Goal: Information Seeking & Learning: Learn about a topic

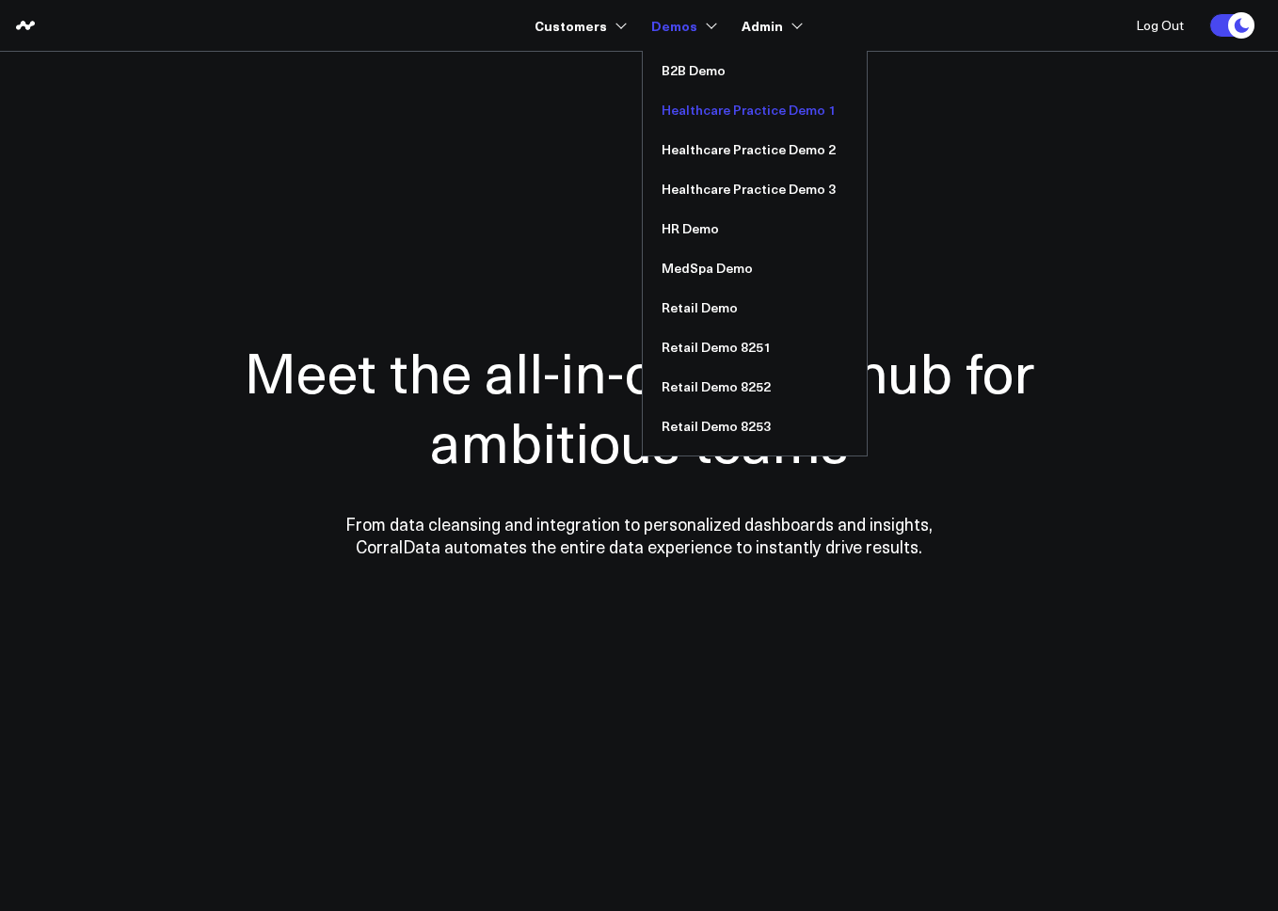
click at [739, 102] on link "Healthcare Practice Demo 1" at bounding box center [755, 110] width 224 height 40
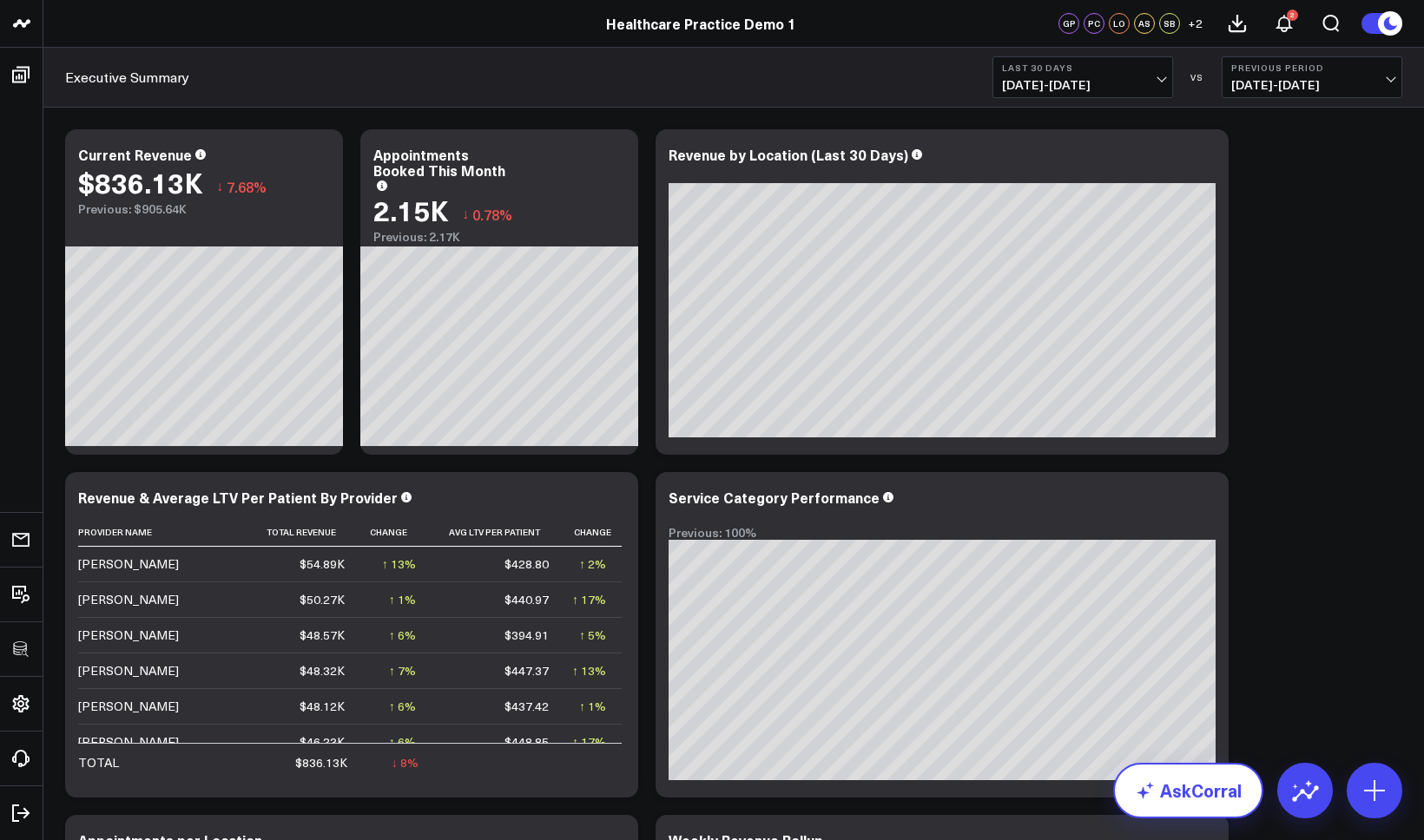
click at [1164, 801] on link "AskCorral" at bounding box center [1188, 790] width 150 height 55
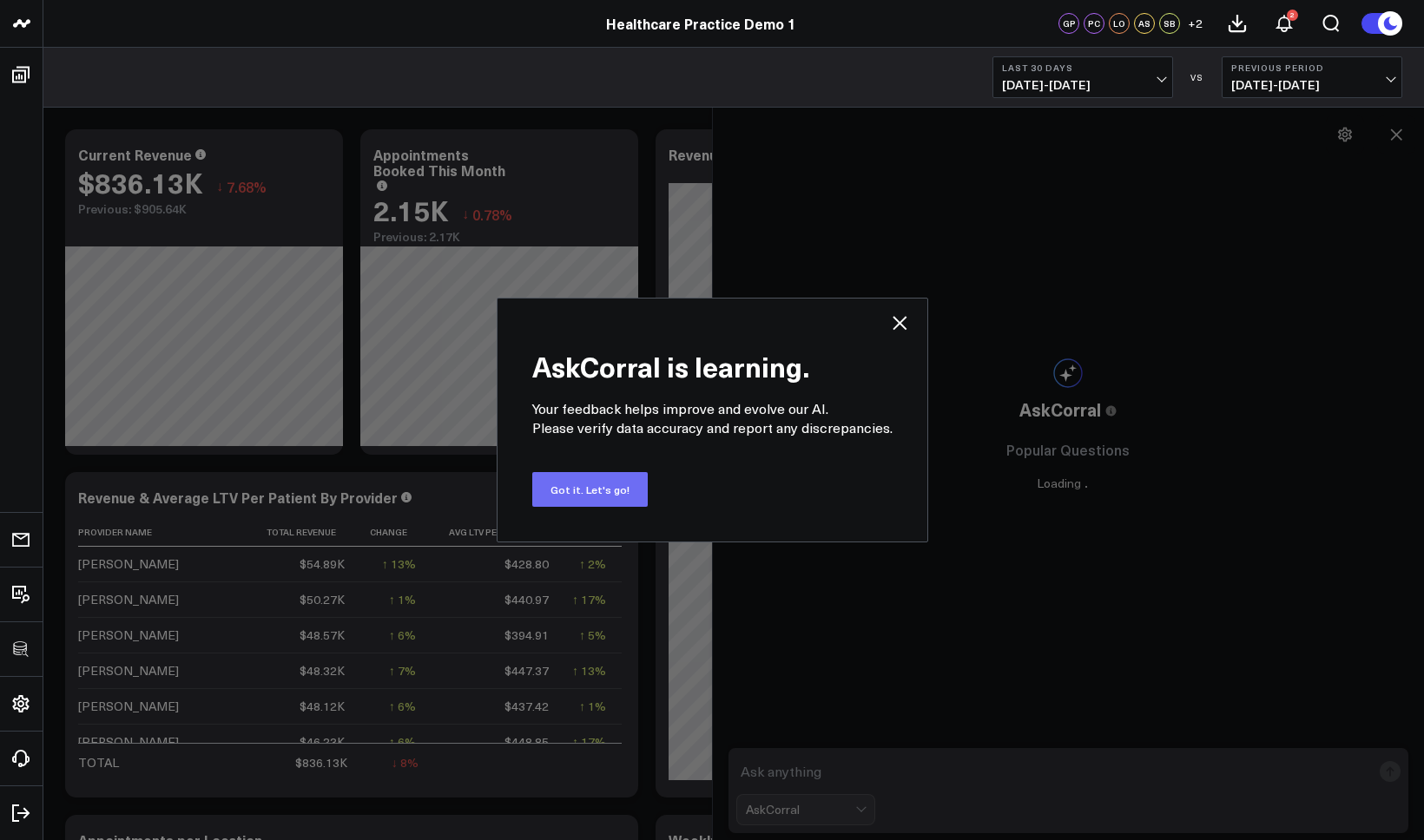
click at [577, 490] on button "Got it. Let's go!" at bounding box center [589, 490] width 115 height 35
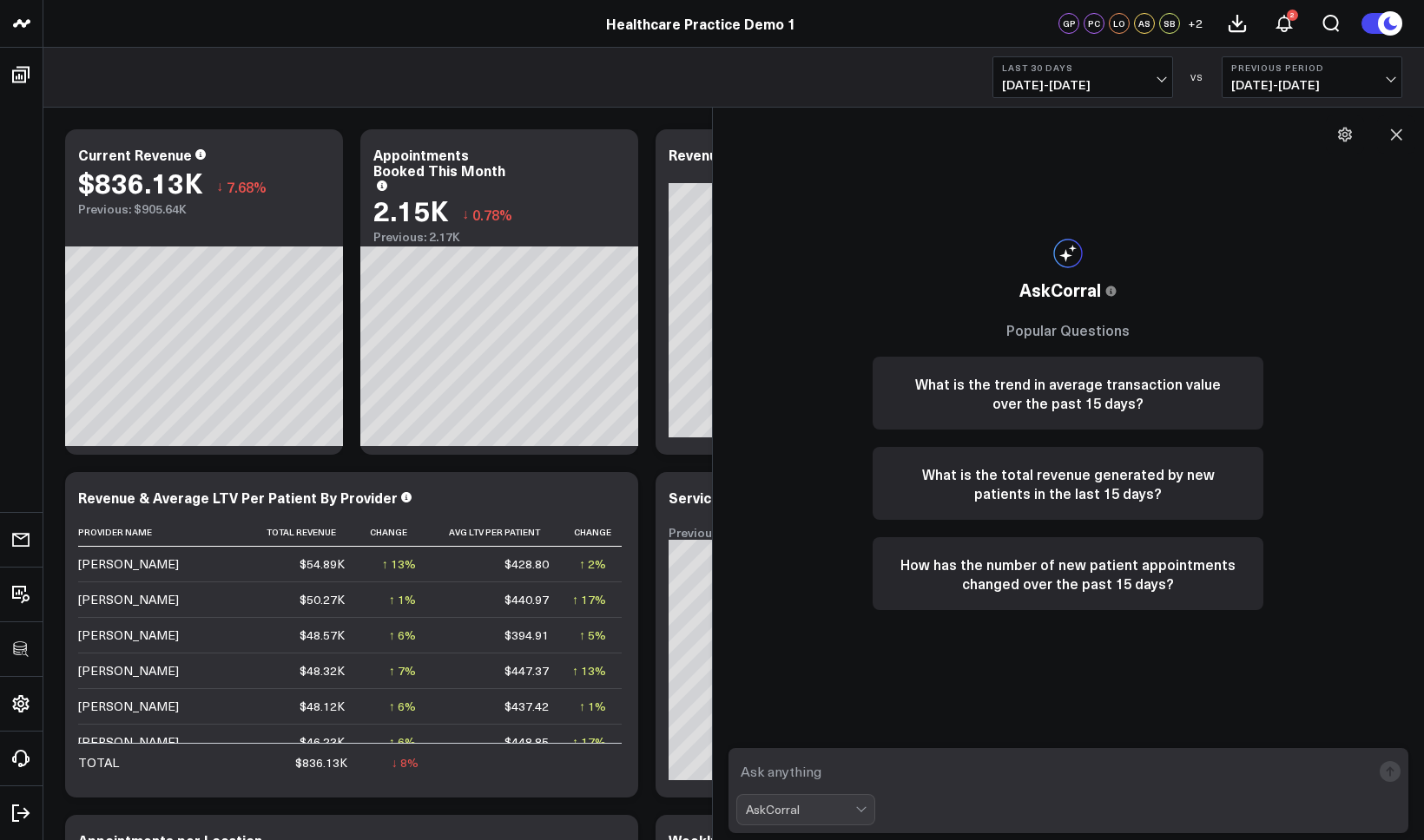
click at [815, 775] on textarea at bounding box center [1053, 772] width 635 height 31
type textarea "what are my best performing services?"
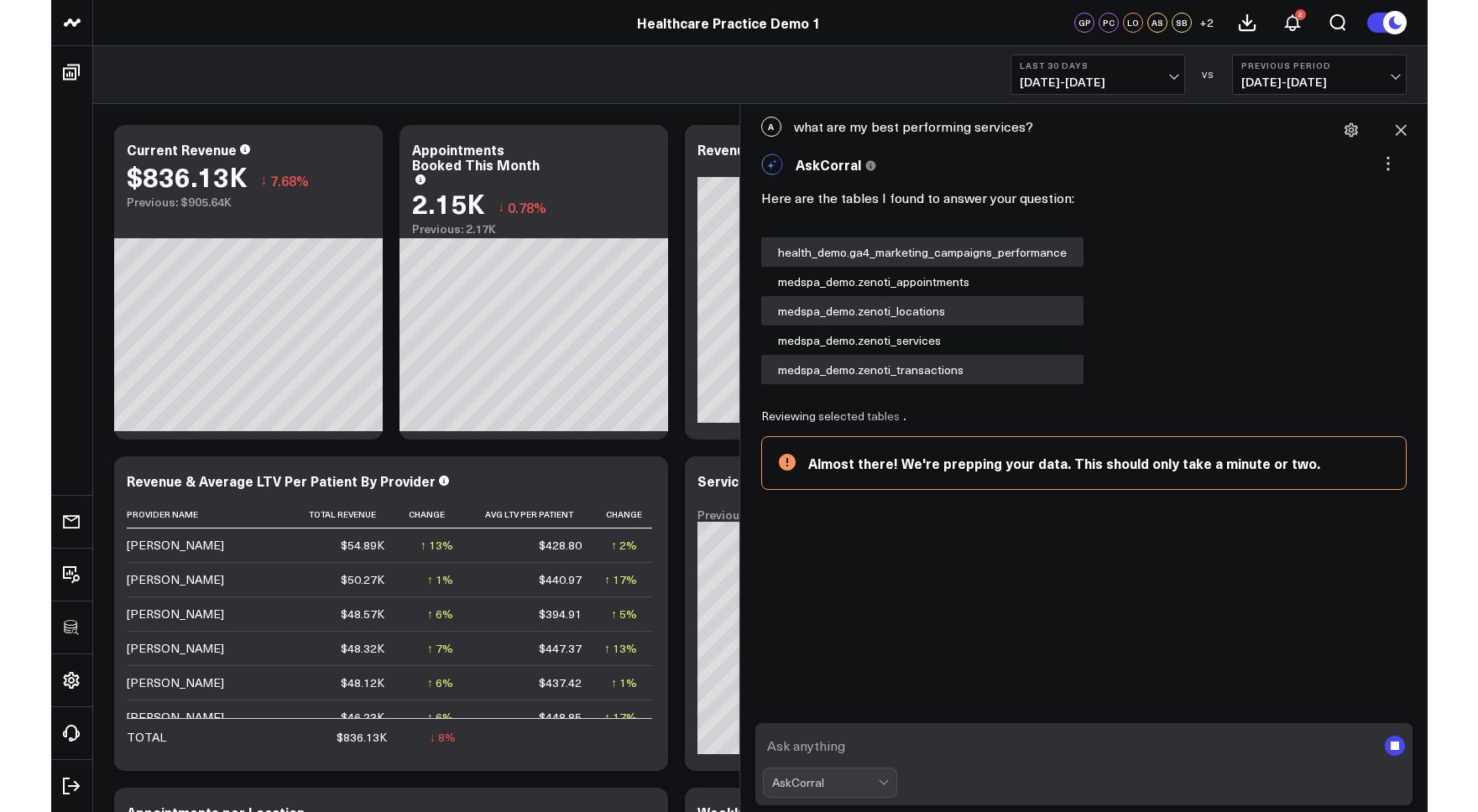
scroll to position [90, 0]
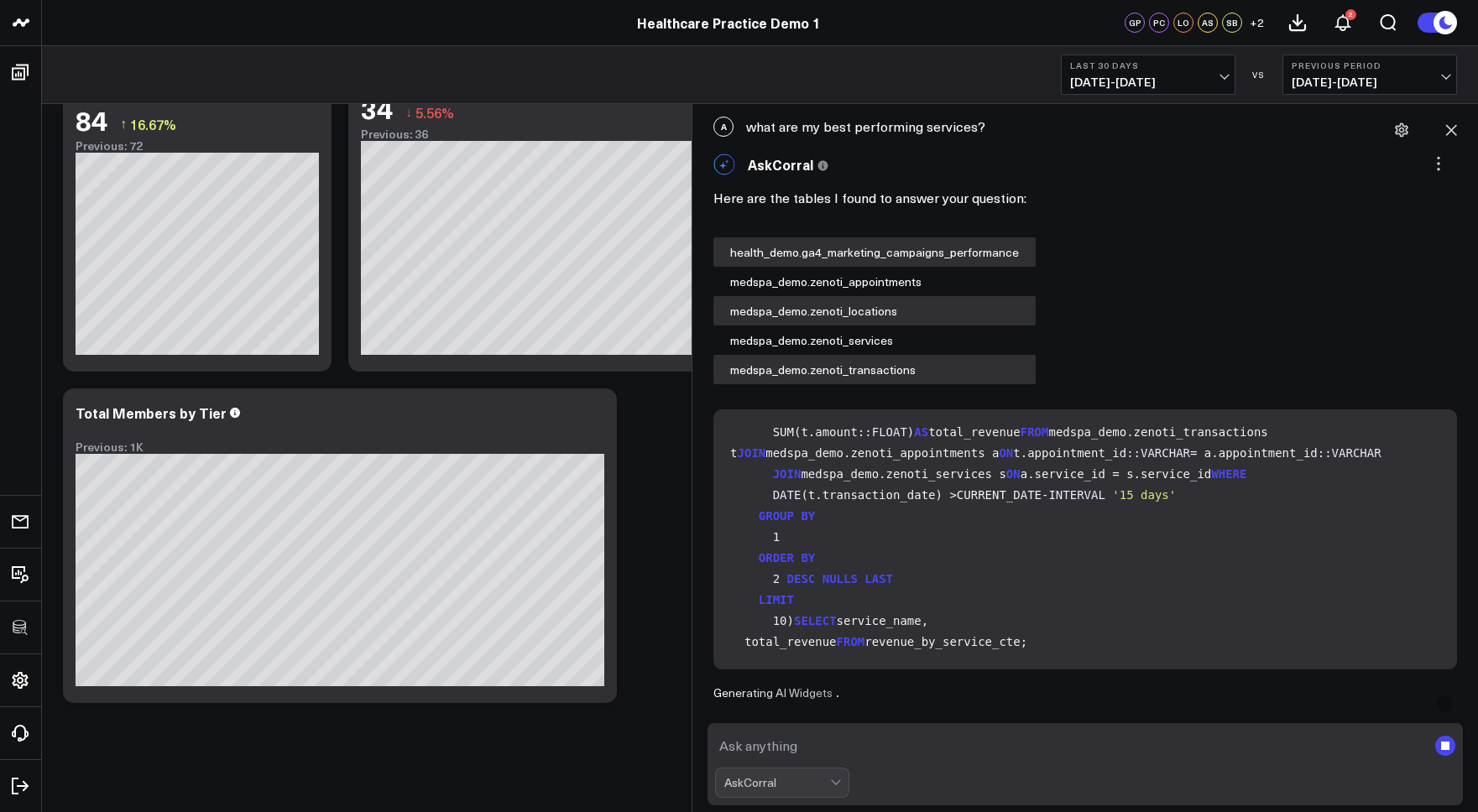
scroll to position [2831, 0]
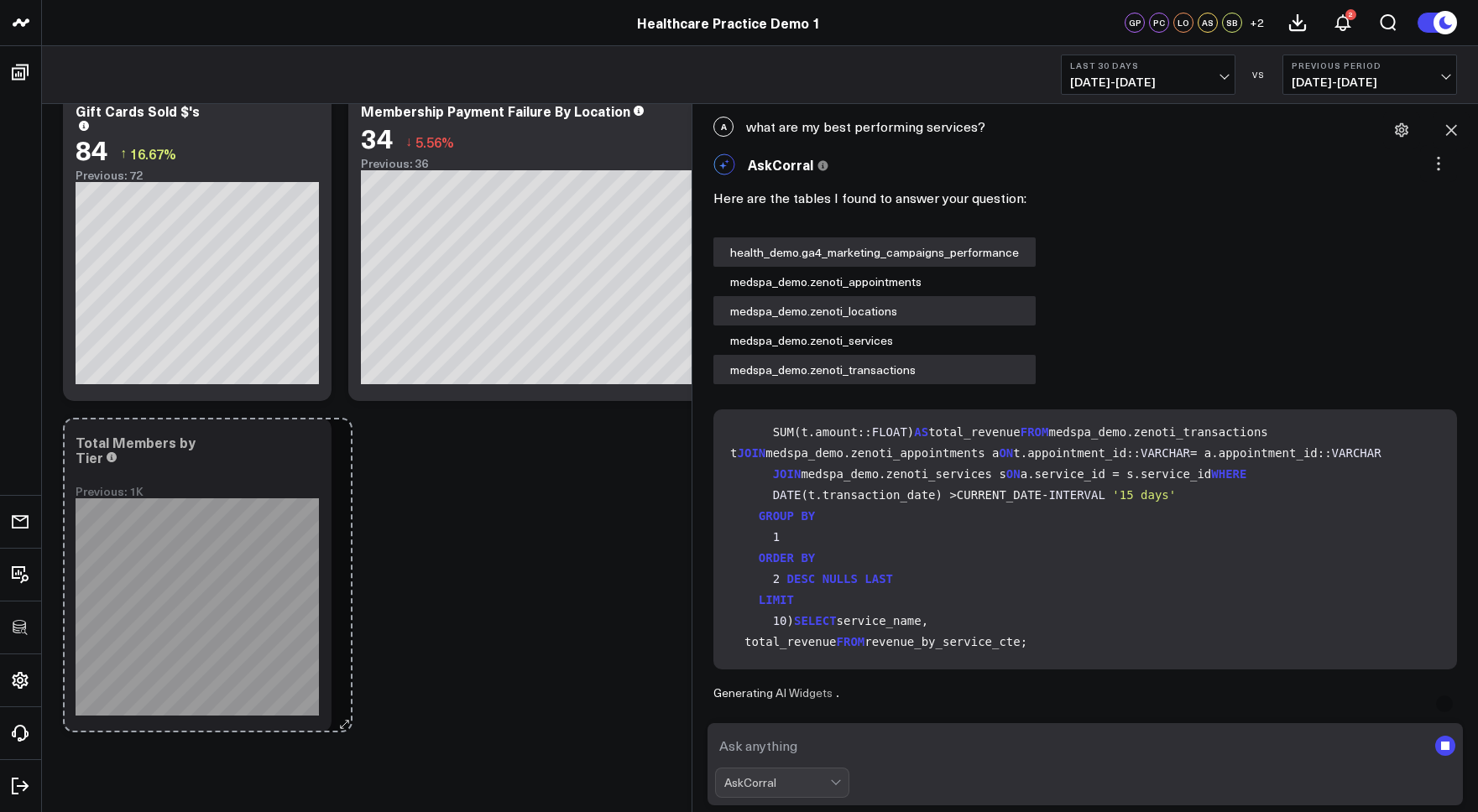
drag, startPoint x: 608, startPoint y: 722, endPoint x: 344, endPoint y: 720, distance: 264.0
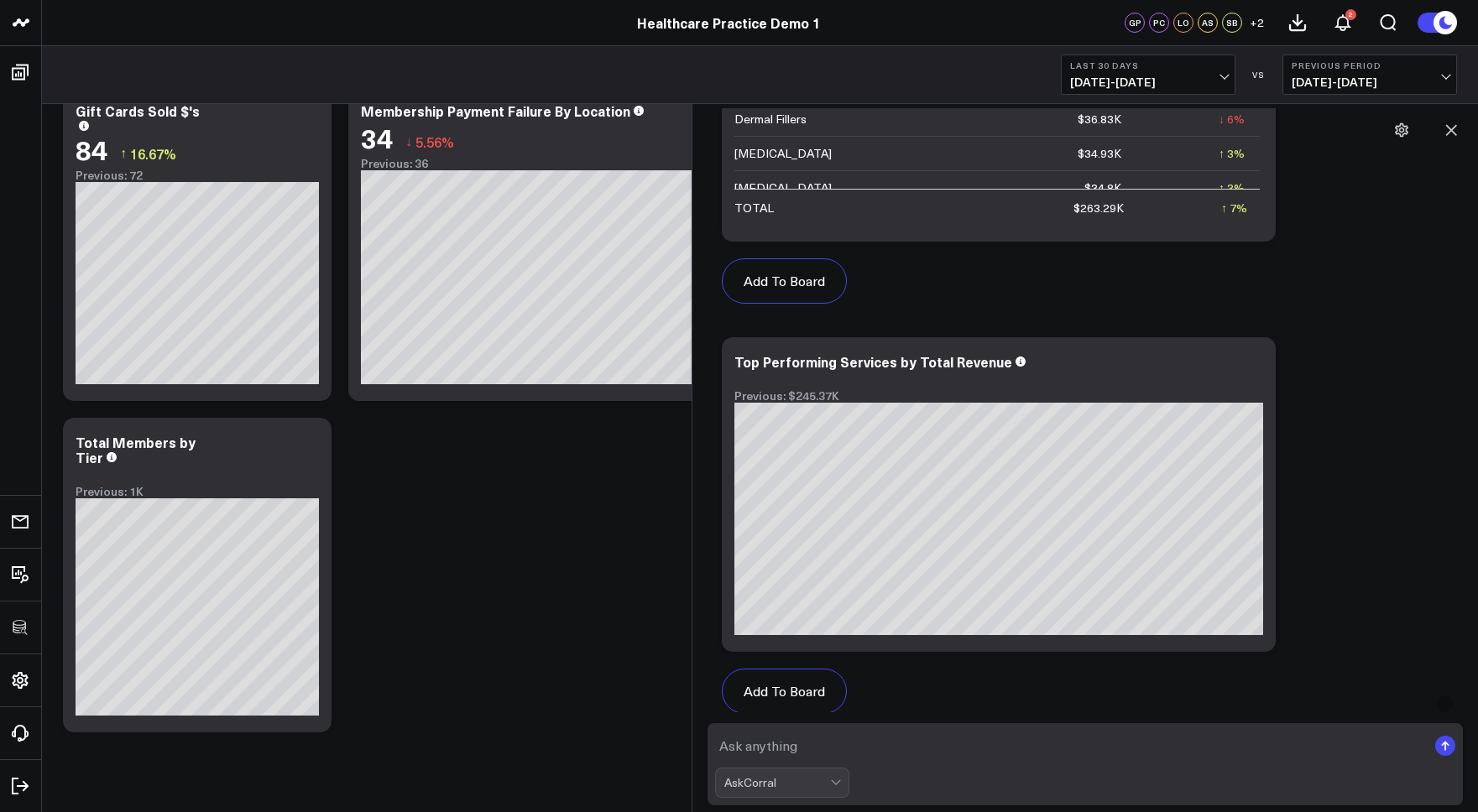
scroll to position [1262, 0]
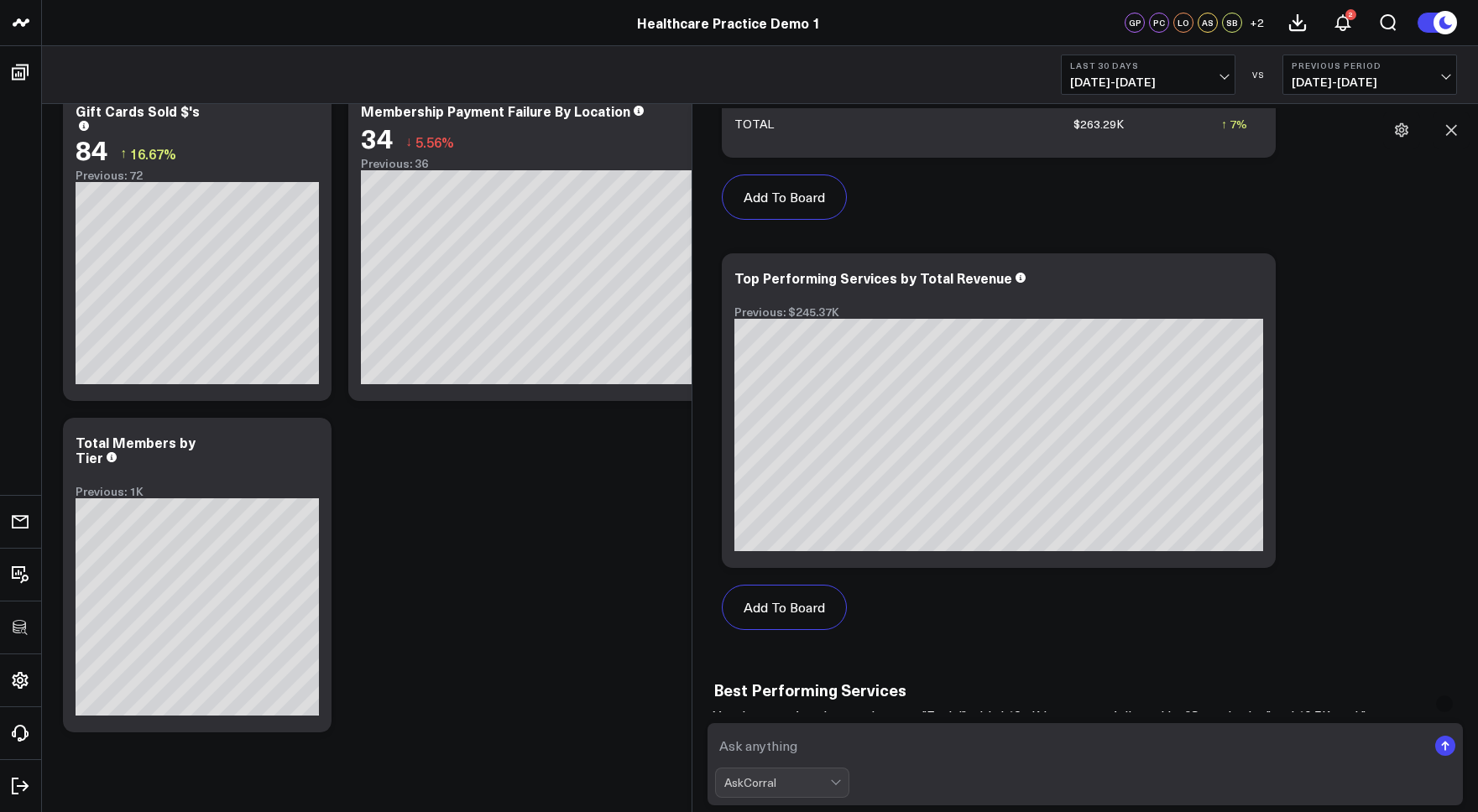
click at [858, 743] on textarea at bounding box center [1071, 746] width 711 height 30
type textarea "what is the aov for these services on first visit in the past 90 days?"
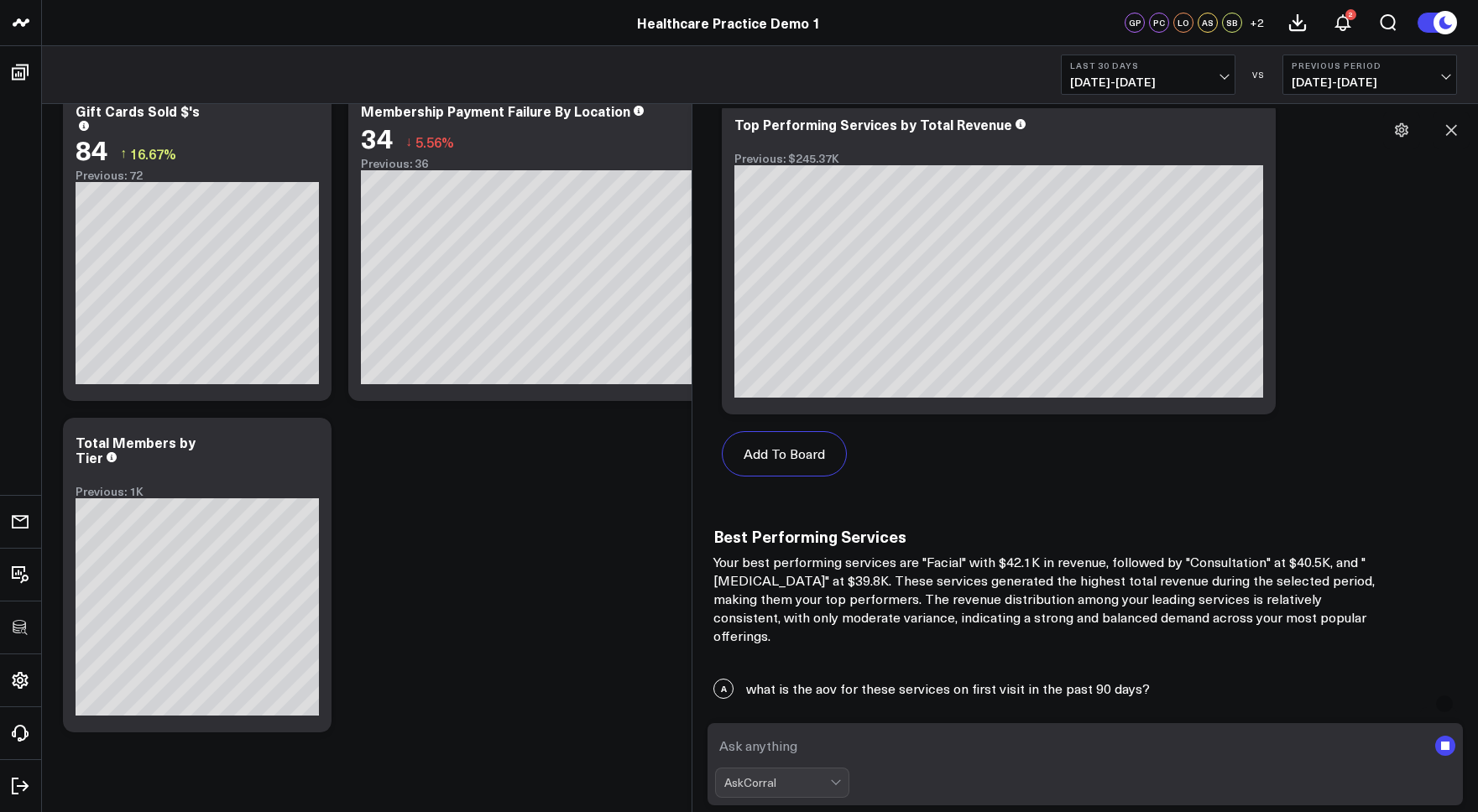
scroll to position [1450, 0]
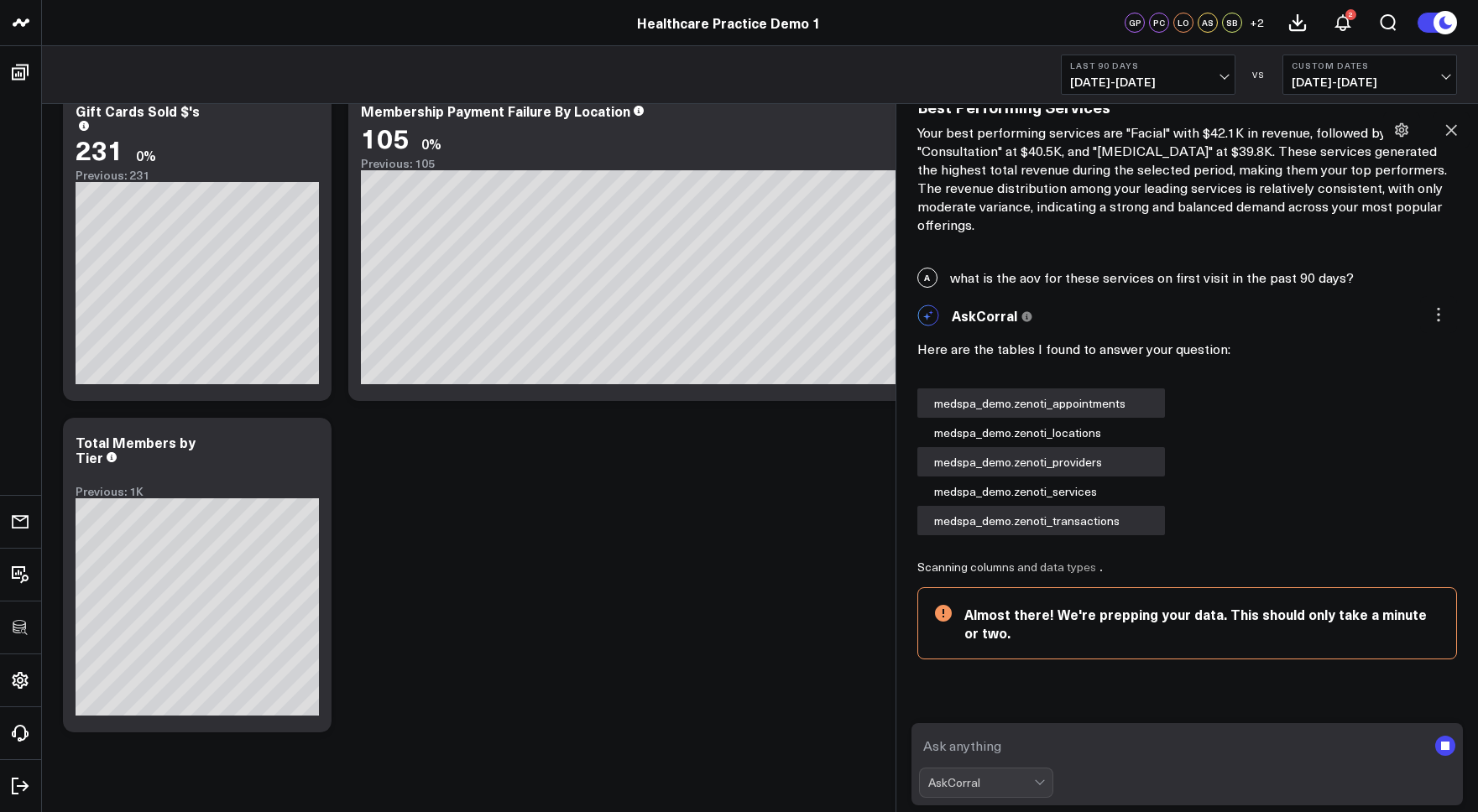
scroll to position [1864, 0]
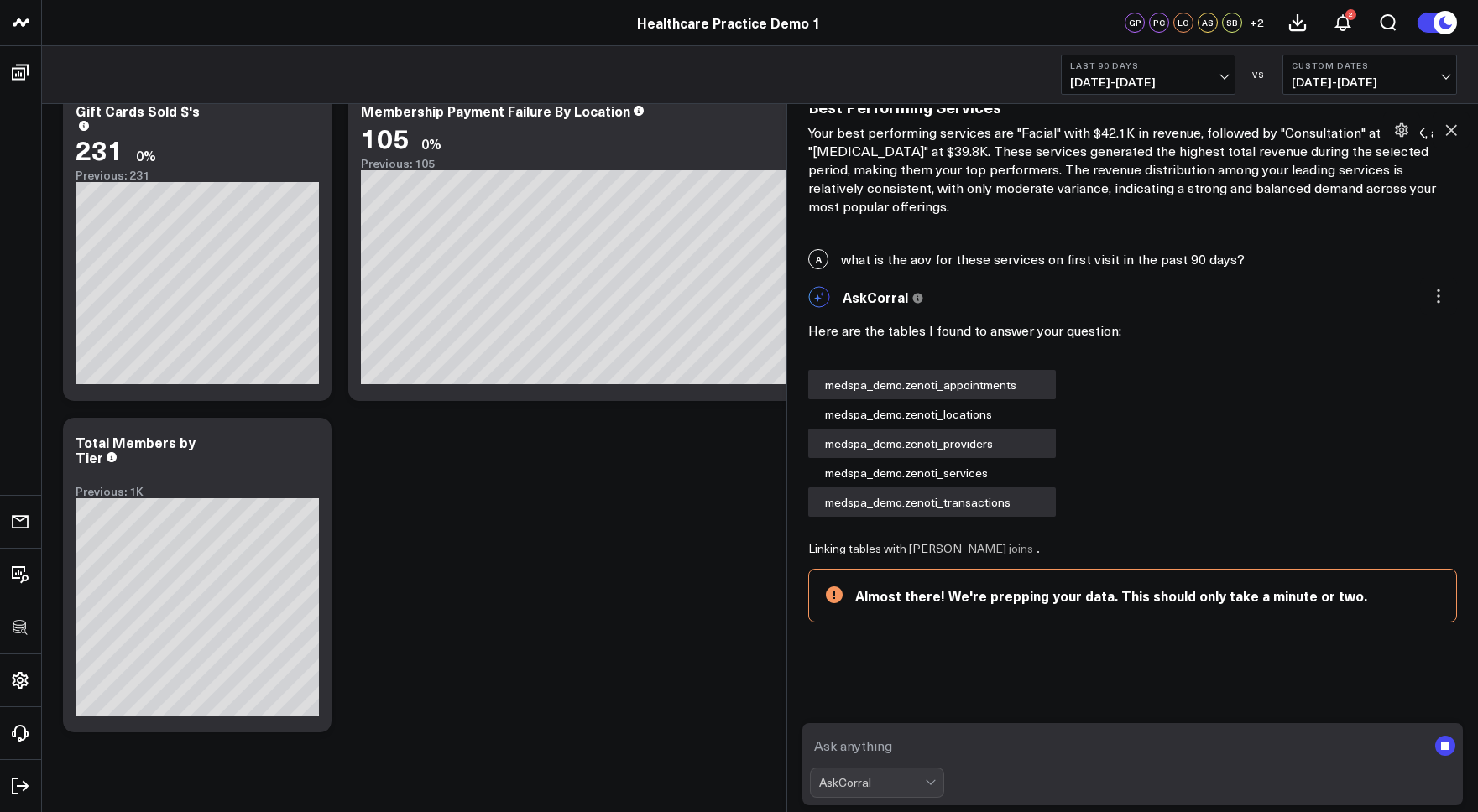
scroll to position [277, 0]
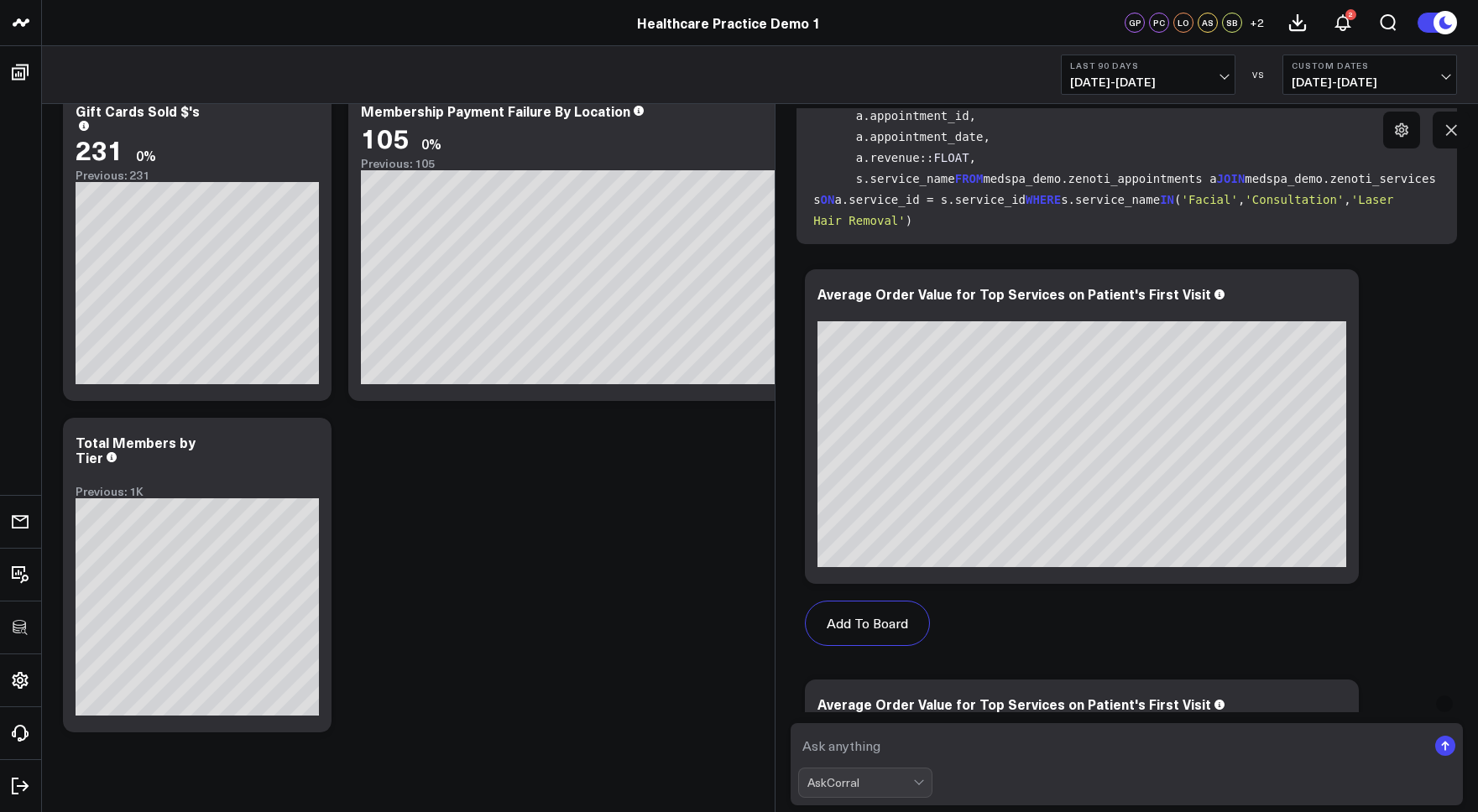
scroll to position [2415, 0]
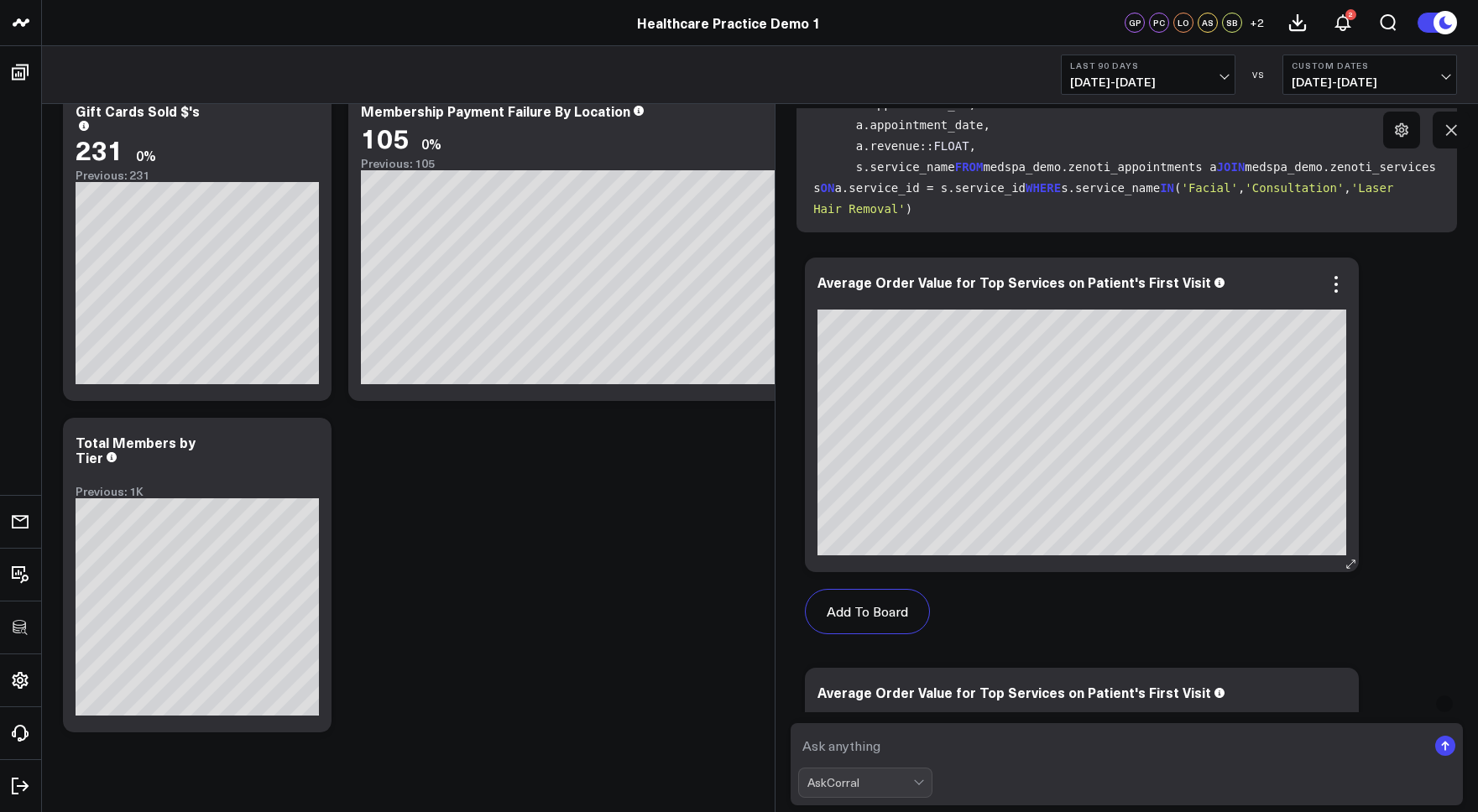
click at [1138, 272] on div "Average Order Value for Top Services on Patient's First Visit" at bounding box center [1081, 414] width 554 height 315
click at [1138, 282] on icon at bounding box center [1335, 284] width 21 height 21
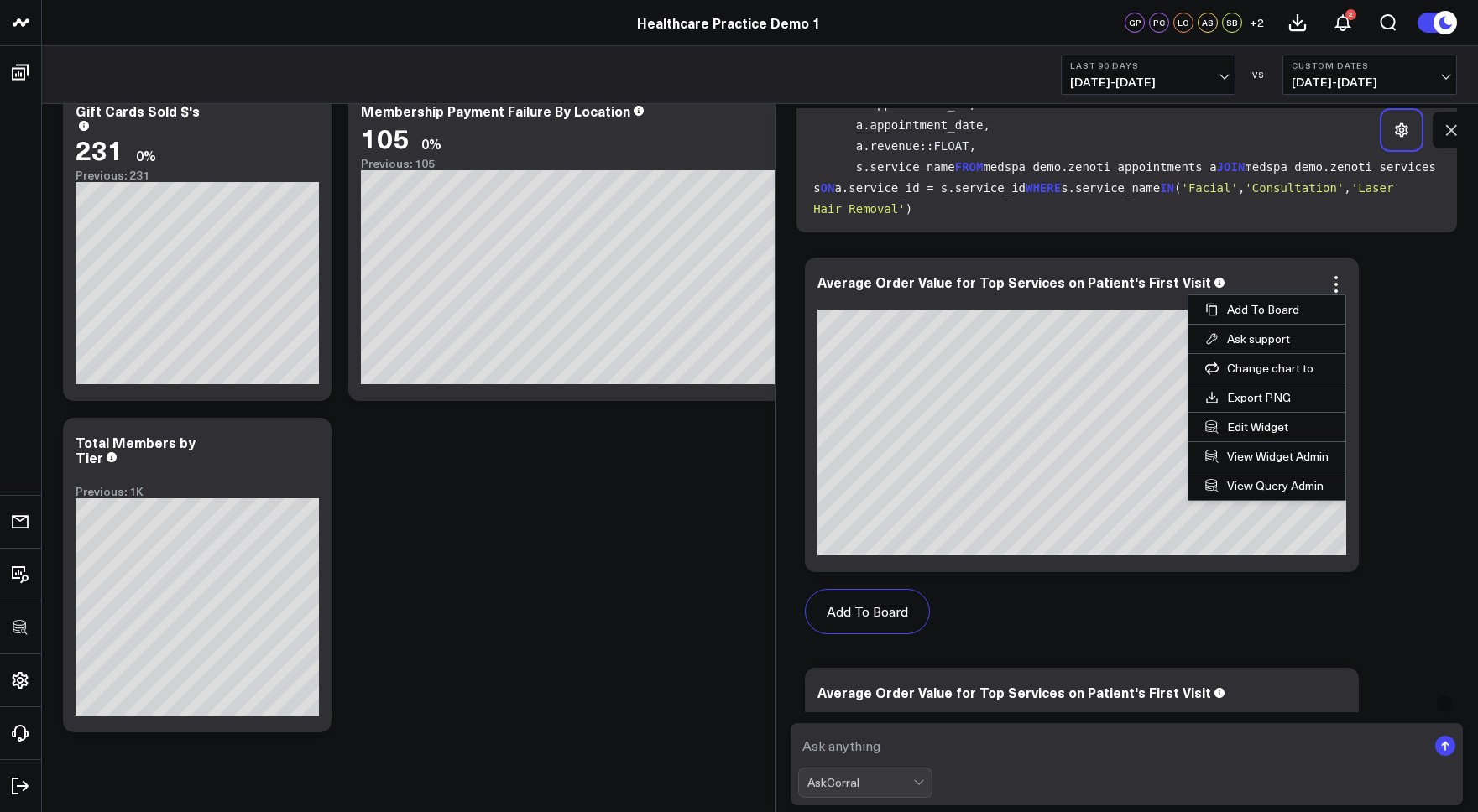
click at [1138, 132] on icon at bounding box center [1401, 129] width 17 height 17
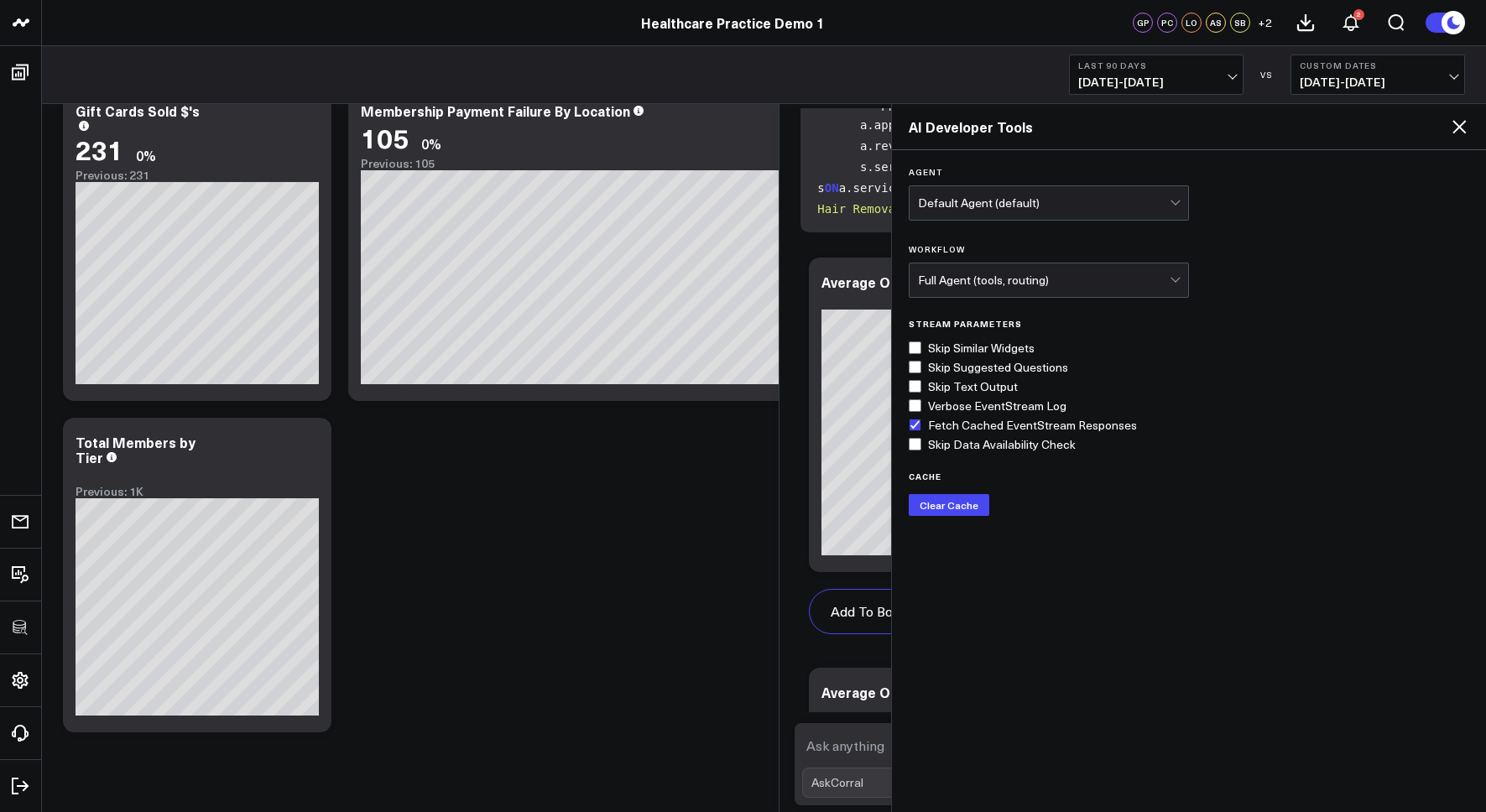
click at [1138, 121] on icon at bounding box center [1459, 127] width 21 height 21
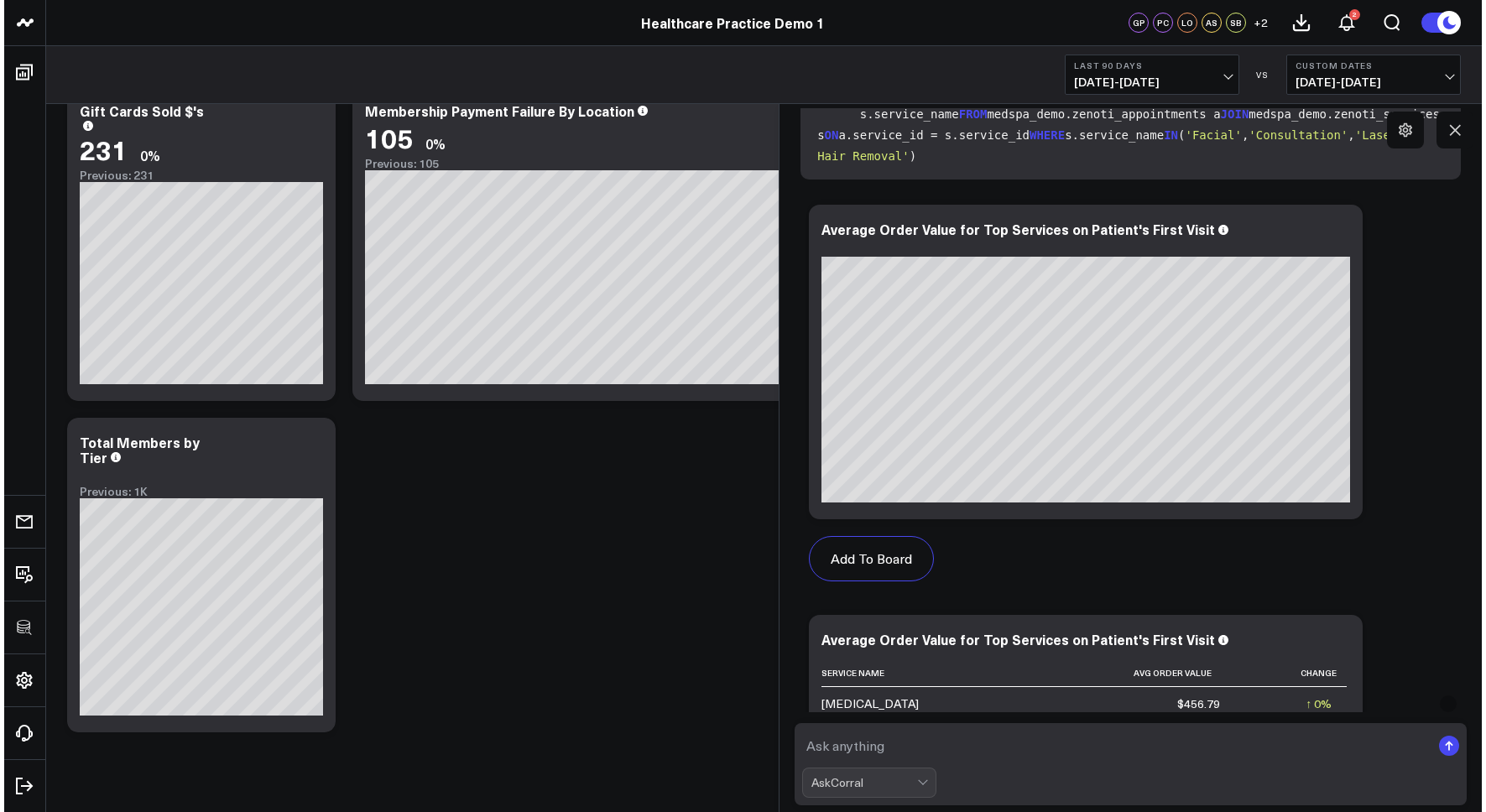
scroll to position [2453, 0]
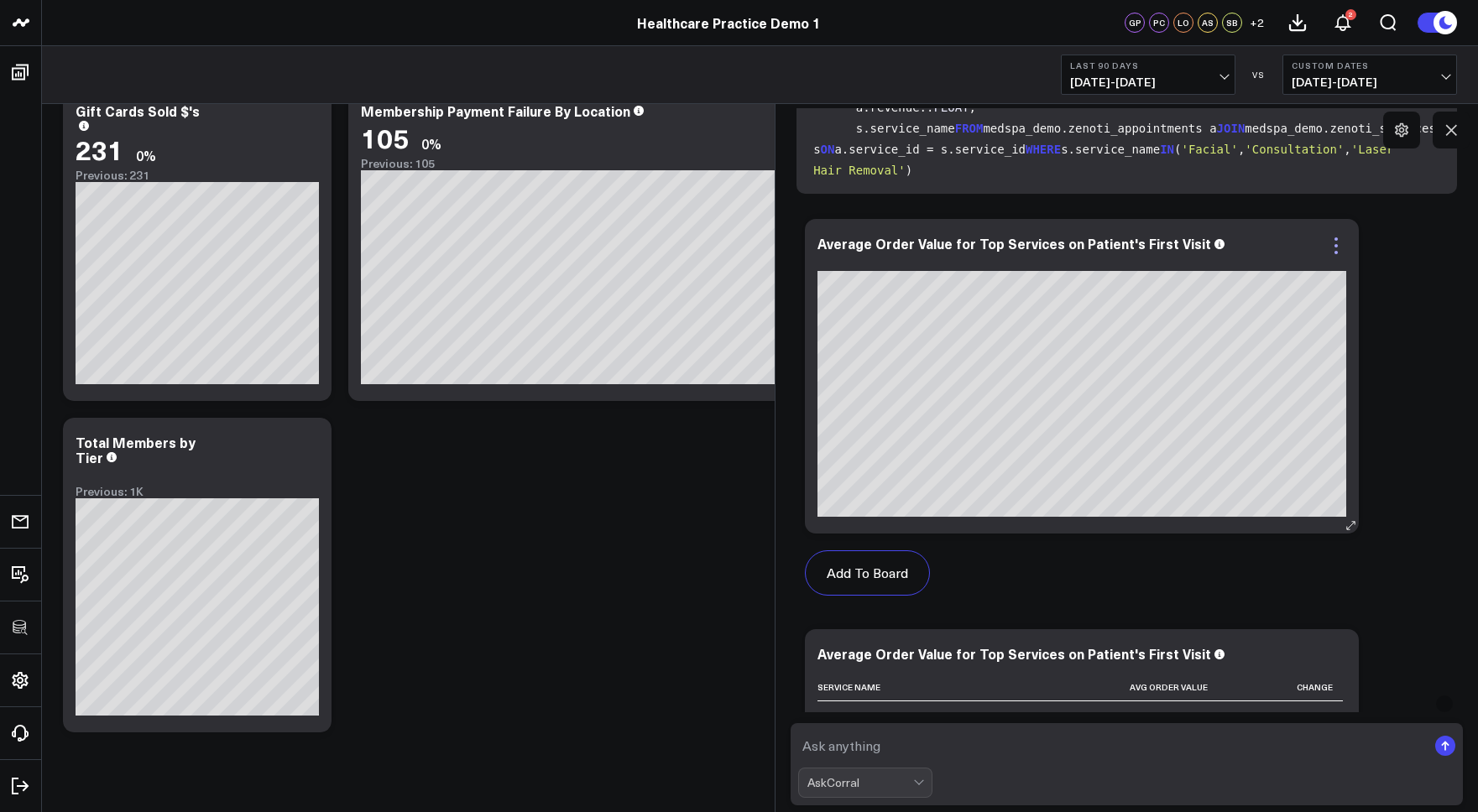
click at [1138, 244] on icon at bounding box center [1335, 245] width 21 height 21
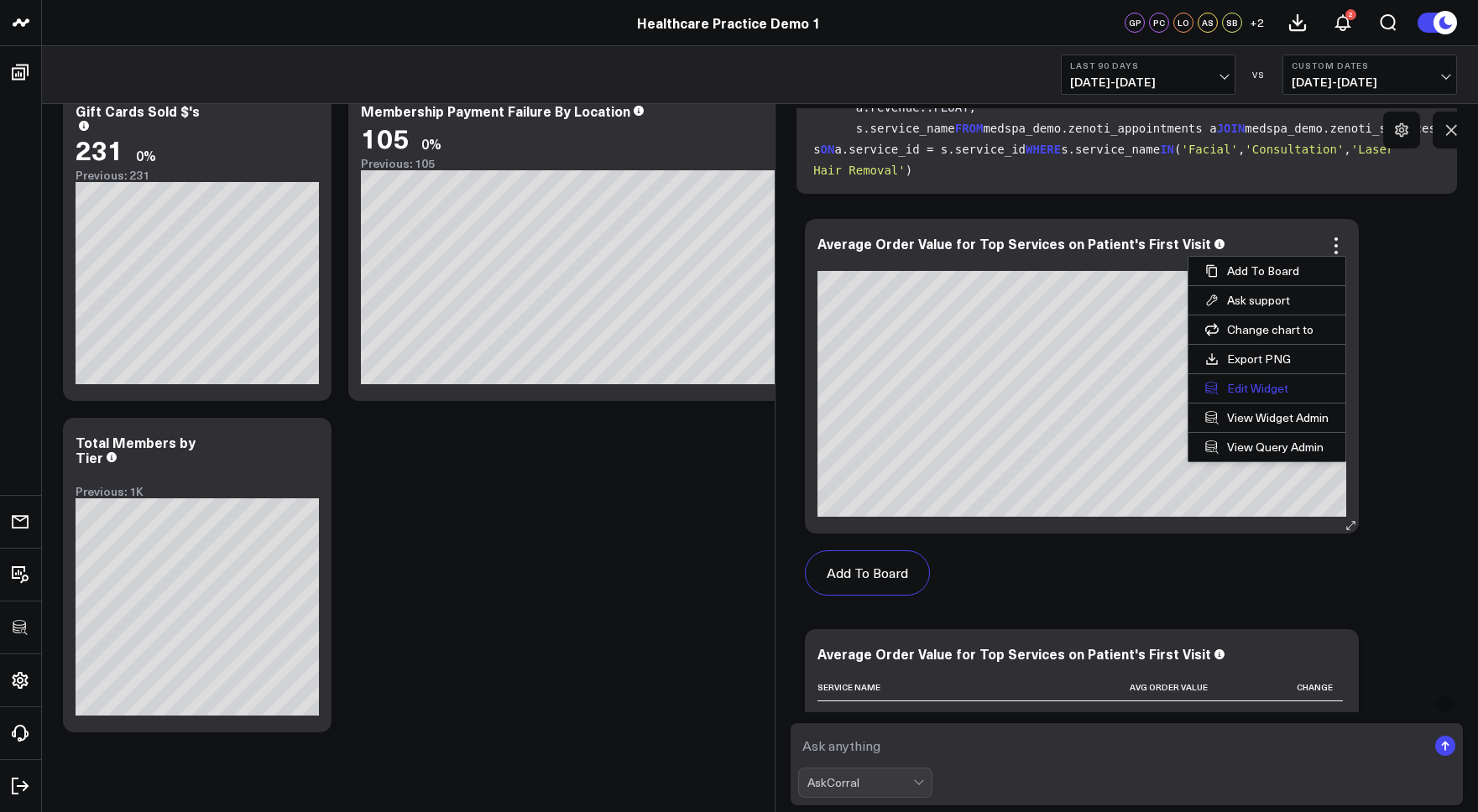
click at [1138, 387] on button "Edit Widget" at bounding box center [1267, 389] width 157 height 29
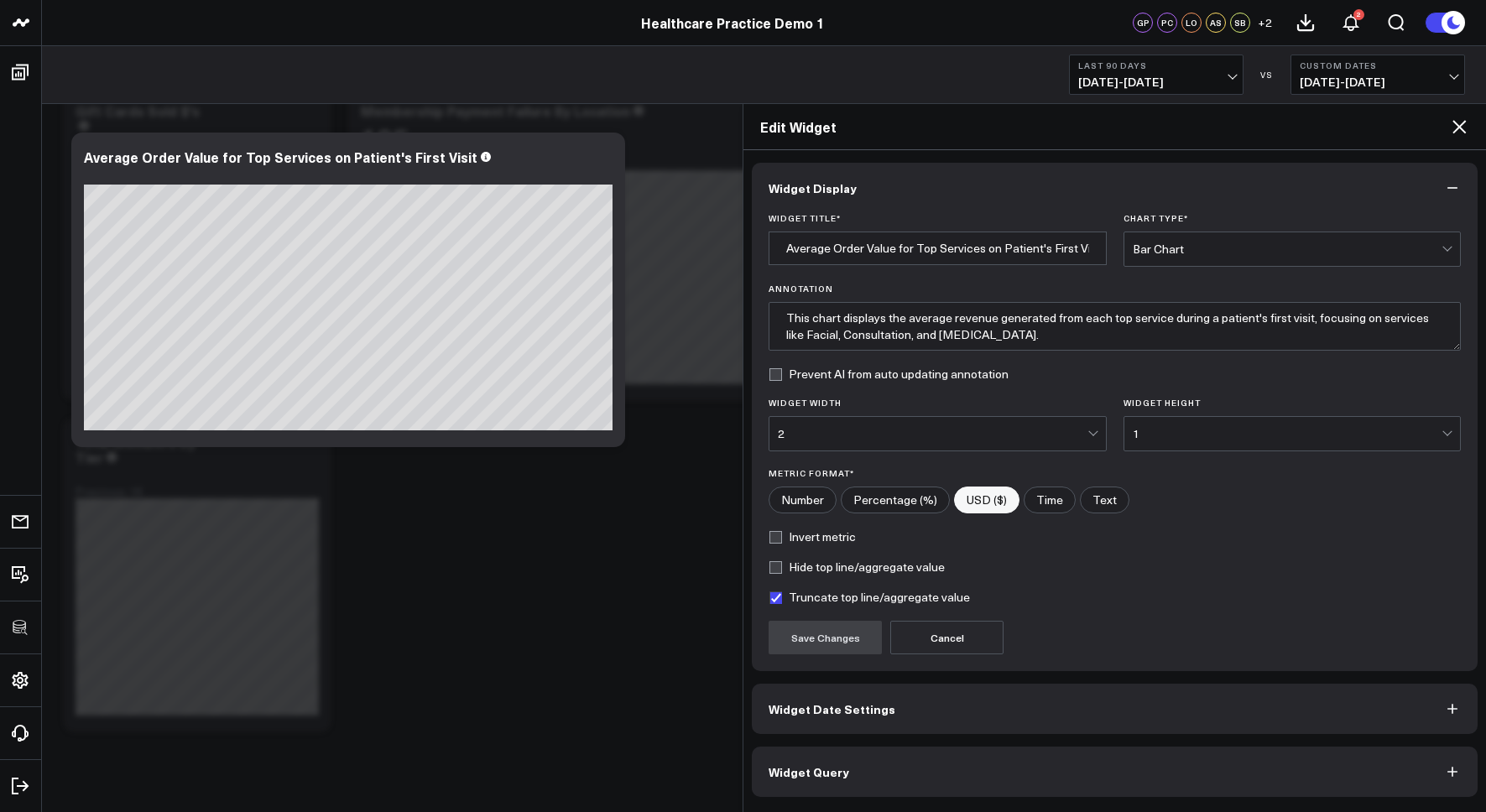
click at [909, 780] on button "Widget Query" at bounding box center [1114, 772] width 726 height 50
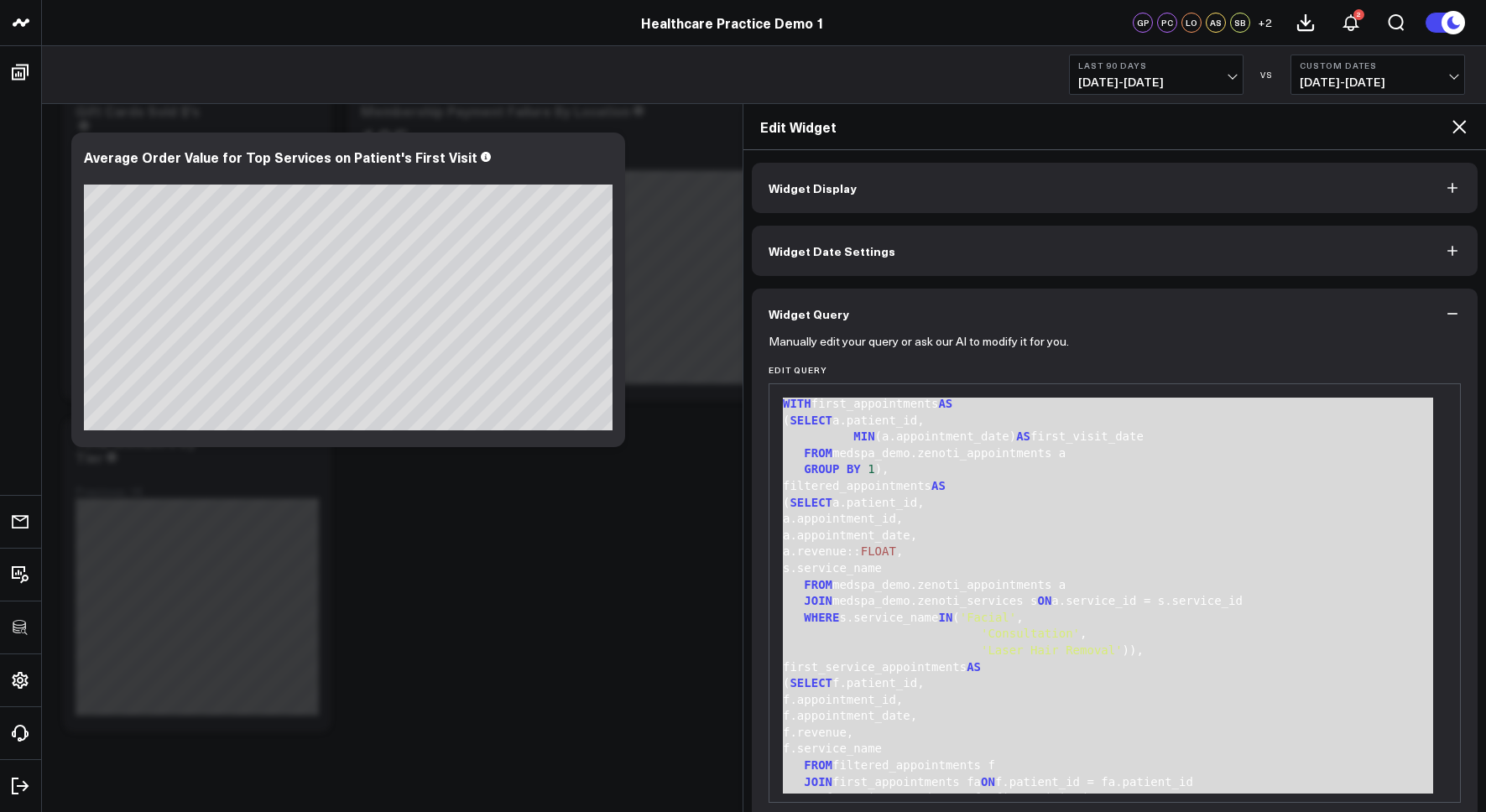
click at [1137, 356] on form "Manually edit your query or ask our AI to modify it for you. Edit Query 99 1 2 …" at bounding box center [1114, 595] width 693 height 514
click at [1138, 127] on icon at bounding box center [1458, 127] width 13 height 13
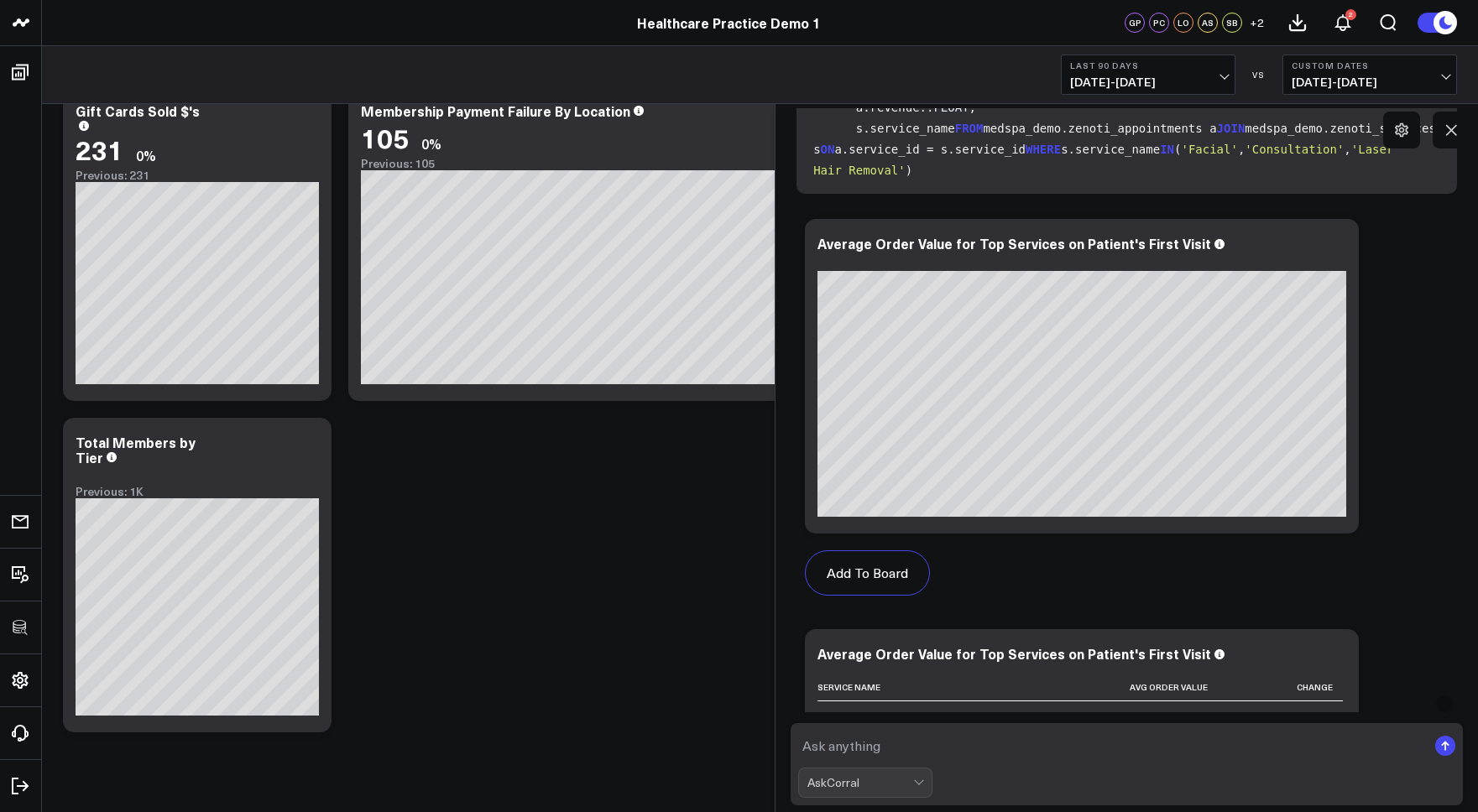
drag, startPoint x: 882, startPoint y: 736, endPoint x: 891, endPoint y: 749, distance: 15.8
click at [882, 736] on textarea at bounding box center [1112, 746] width 628 height 30
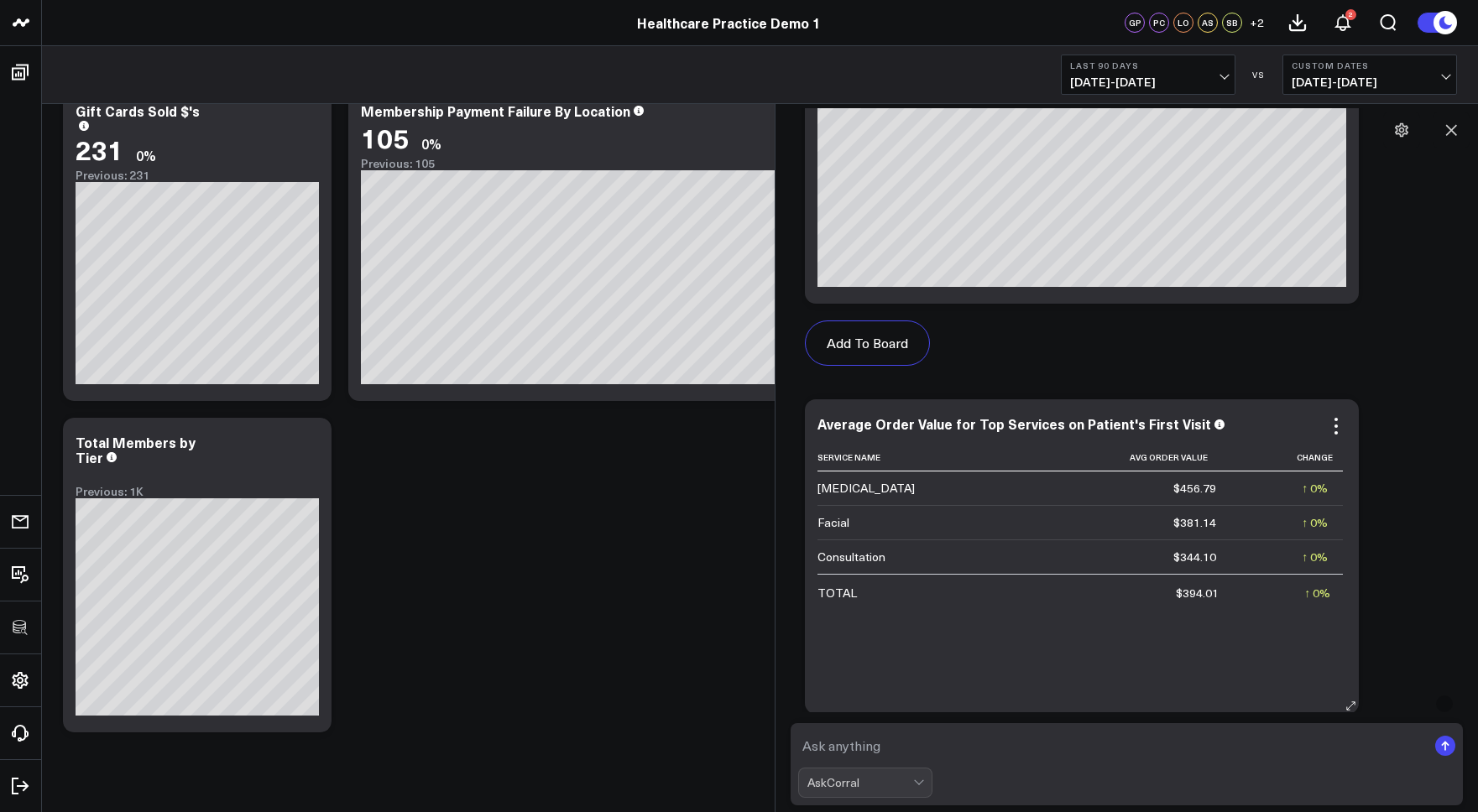
scroll to position [2686, 0]
type textarea "how about for the past 30 days?"
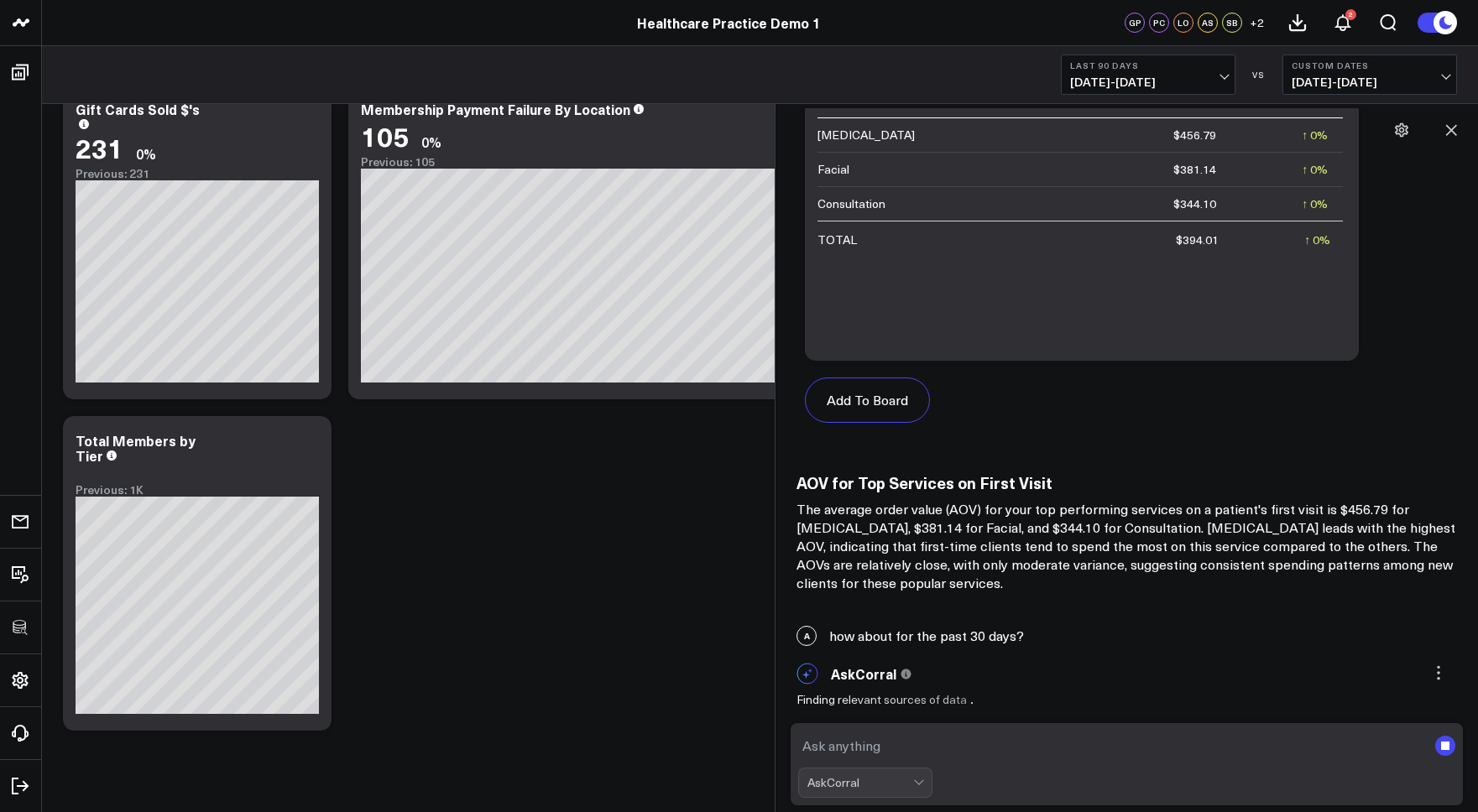
scroll to position [2860, 0]
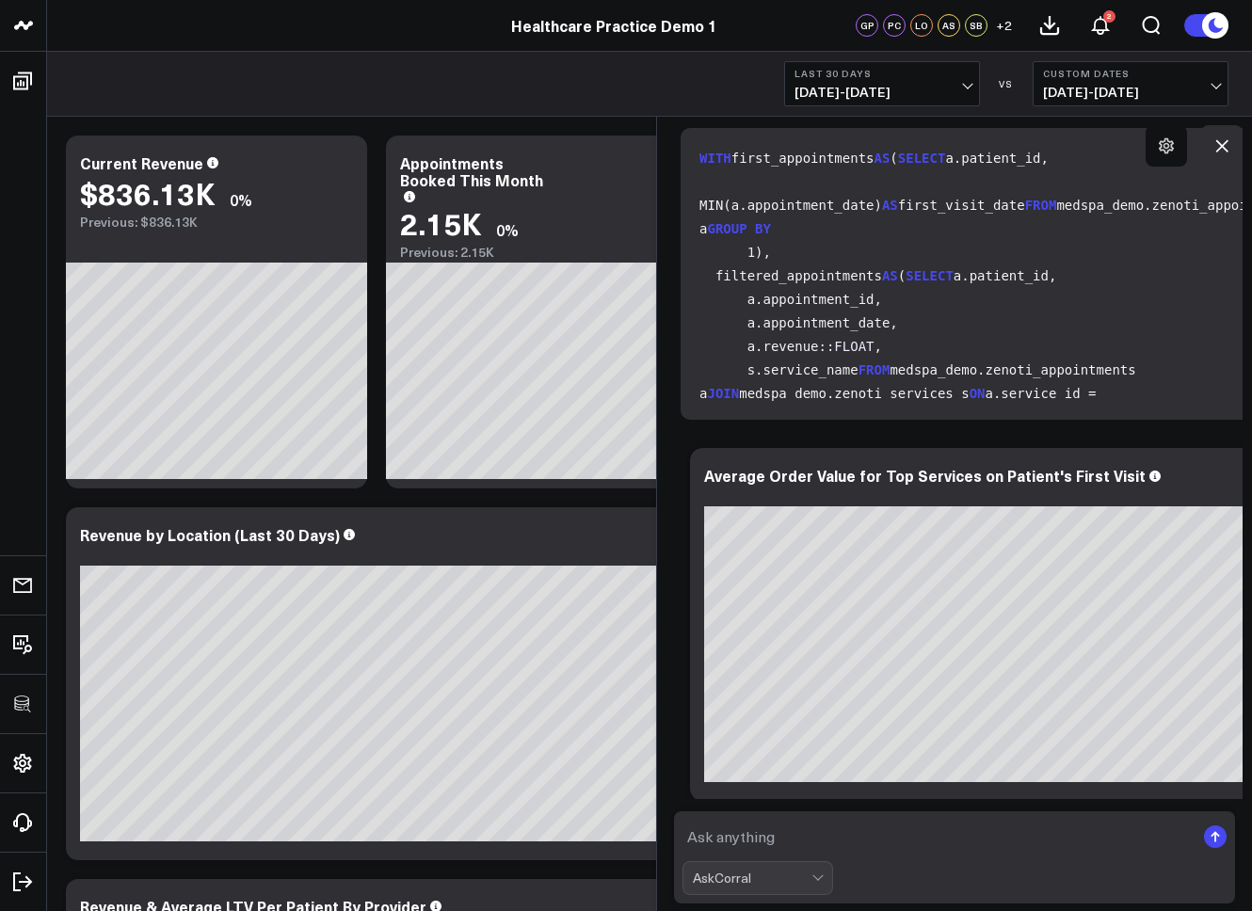
scroll to position [2568, 0]
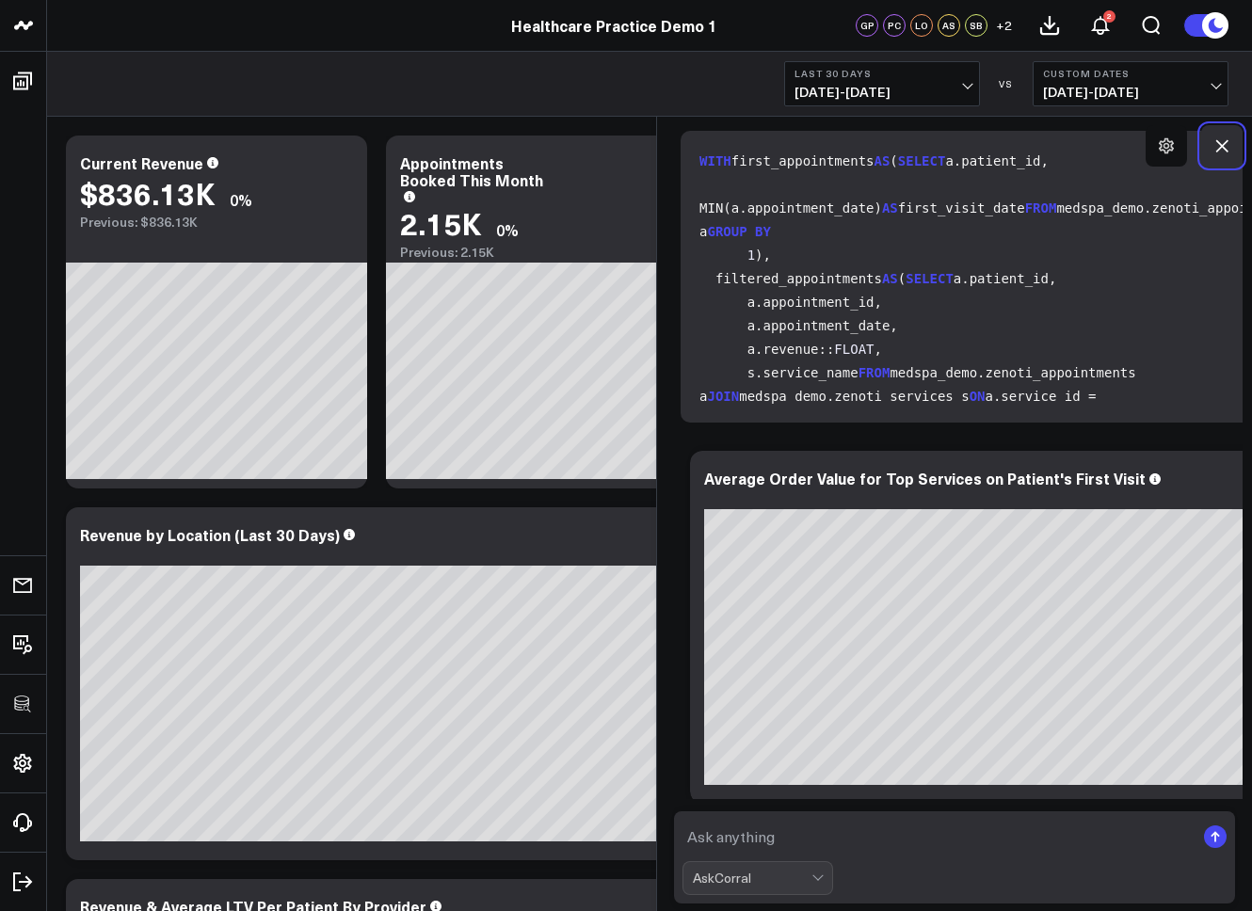
click at [1227, 144] on icon at bounding box center [1221, 145] width 19 height 19
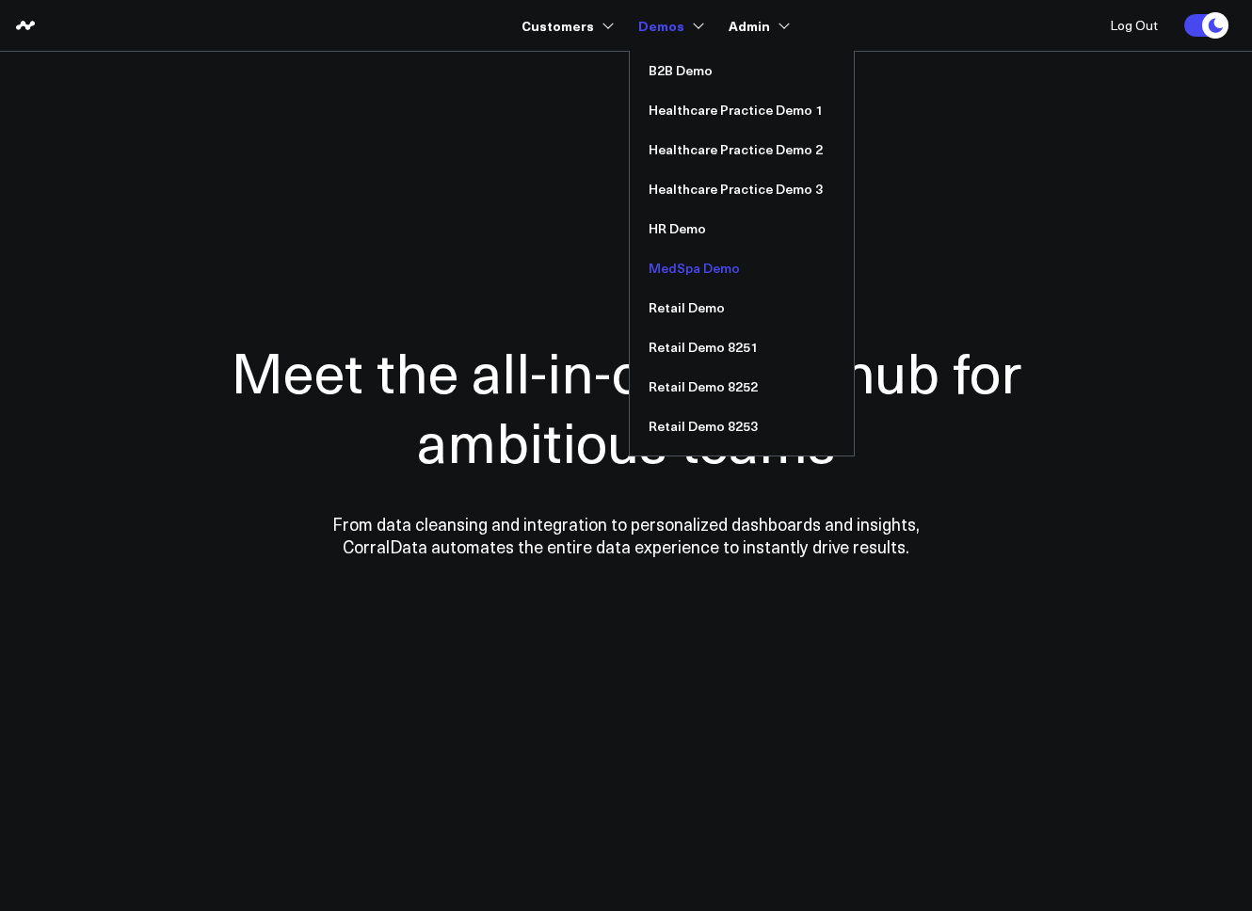
click at [695, 266] on link "MedSpa Demo" at bounding box center [742, 268] width 224 height 40
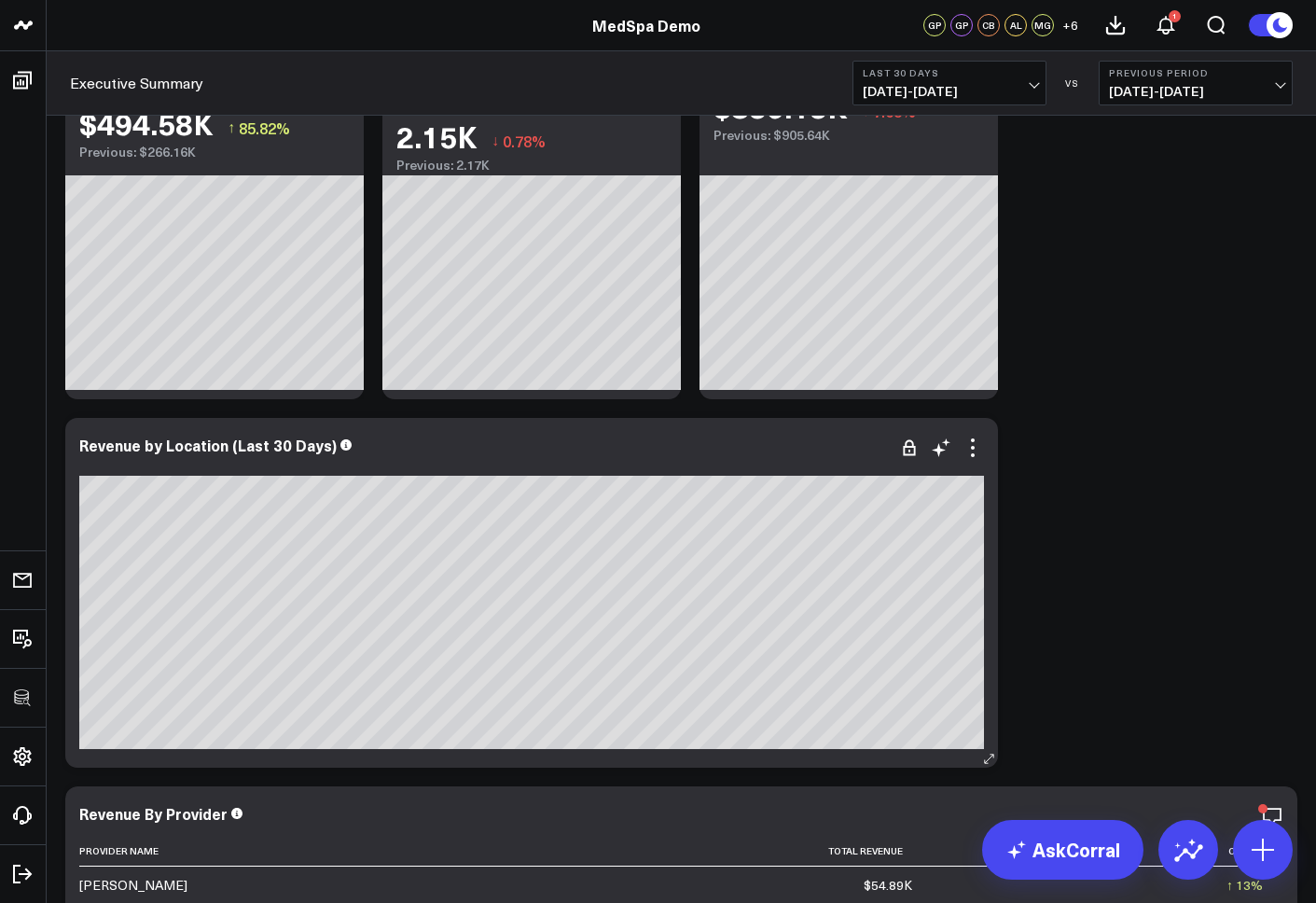
scroll to position [123, 0]
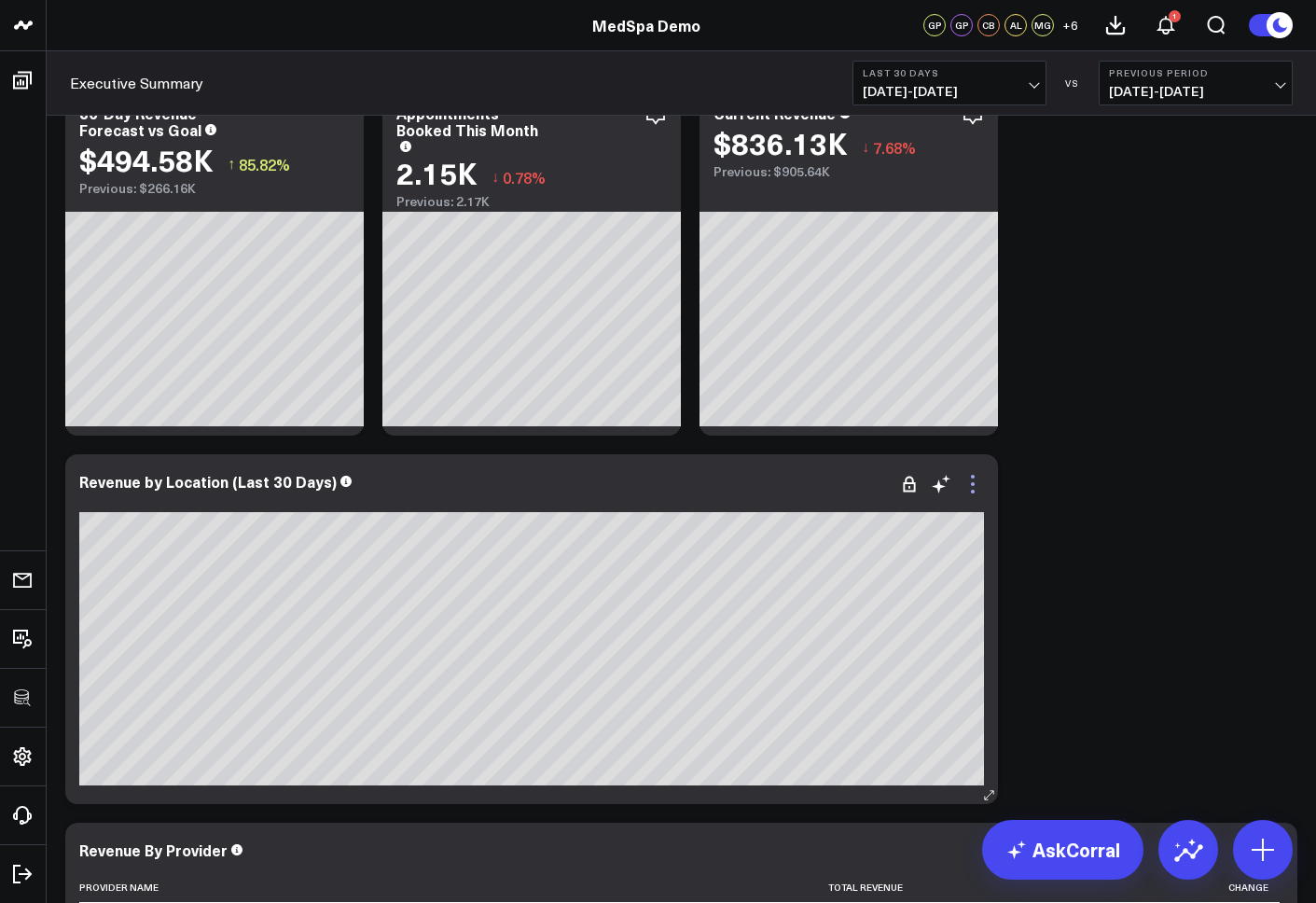
click at [974, 478] on icon at bounding box center [973, 477] width 4 height 4
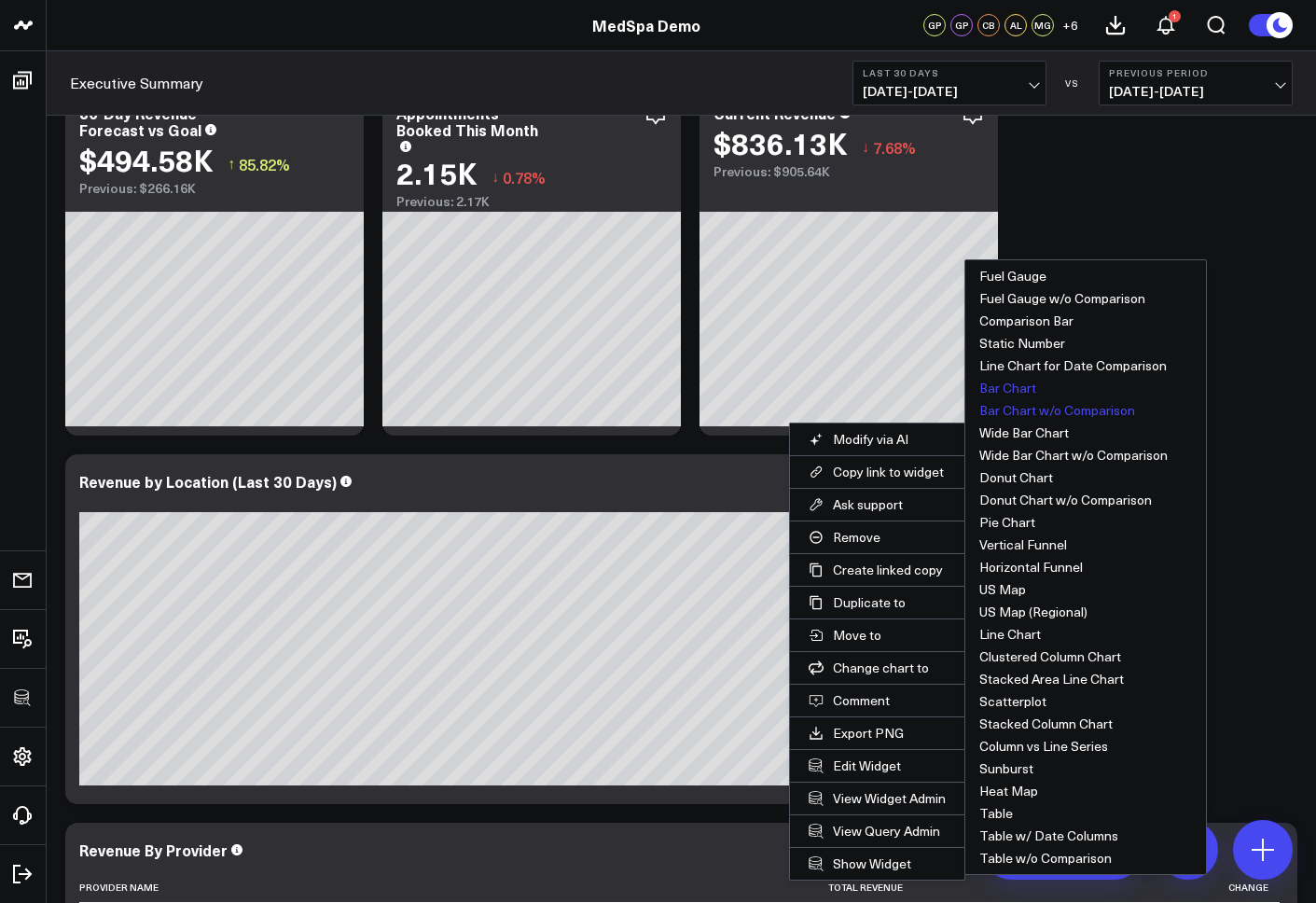
click at [1020, 392] on button "Bar Chart" at bounding box center [1085, 388] width 241 height 23
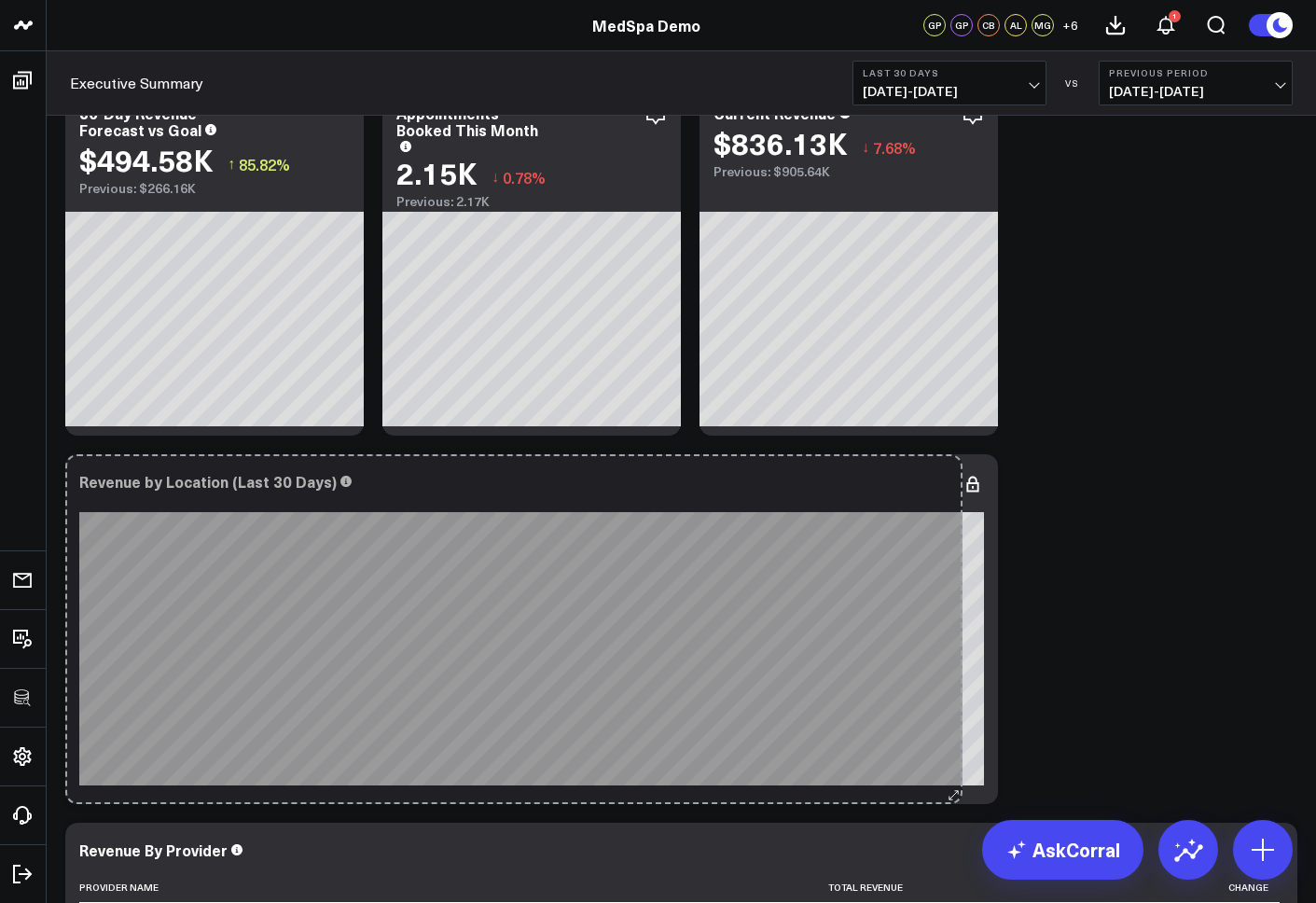
click at [952, 772] on div "Revenue by Location (Last 30 Days) So sorry. The query returned no results. Ask…" at bounding box center [531, 628] width 932 height 350
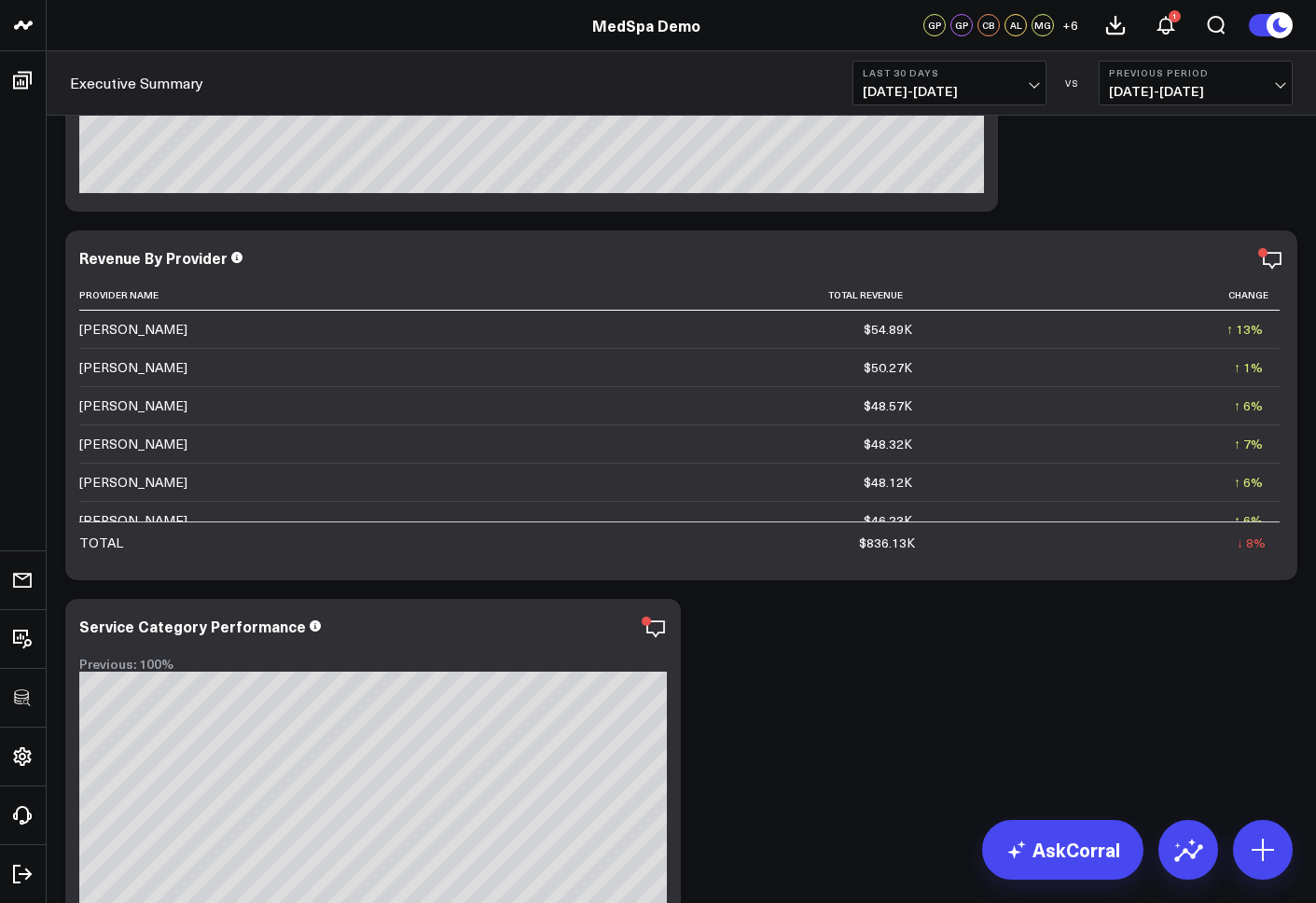
scroll to position [708, 0]
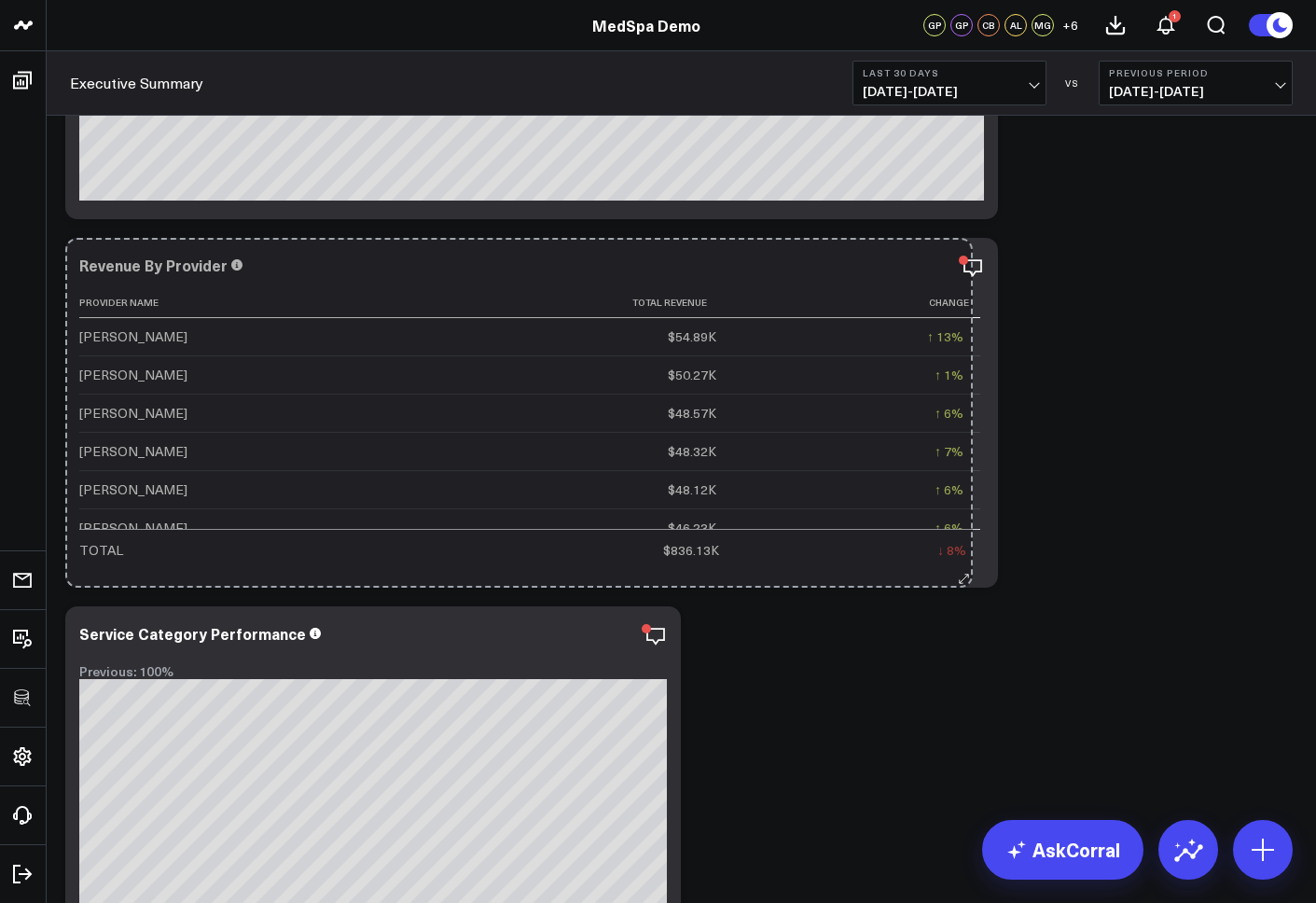
drag, startPoint x: 1256, startPoint y: 571, endPoint x: 1022, endPoint y: 579, distance: 234.1
click at [963, 559] on div "Revenue By Provider Provider Name Total Revenue Change Jacqueline Brown $54.89K…" at bounding box center [531, 412] width 932 height 350
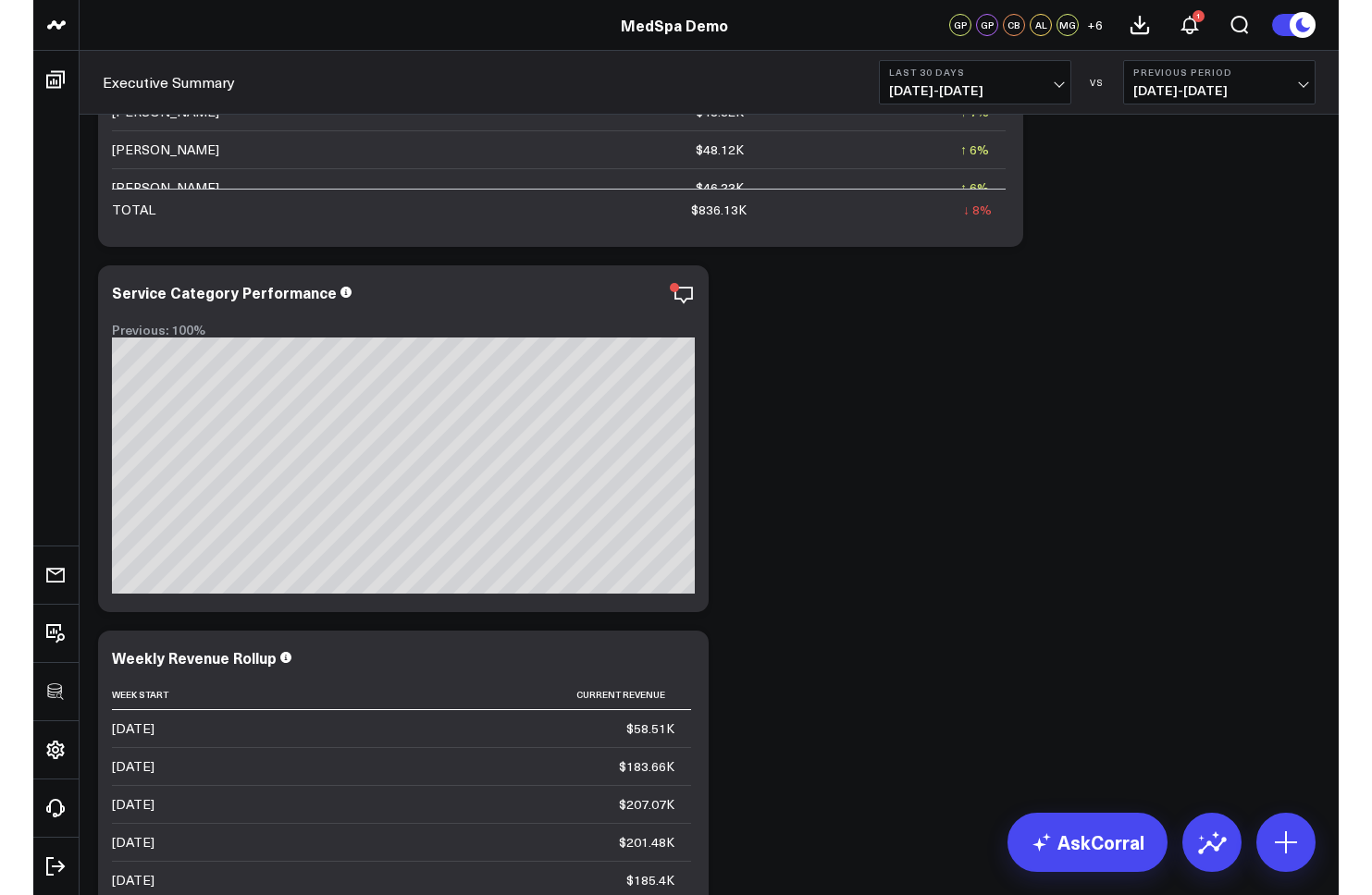
scroll to position [1064, 0]
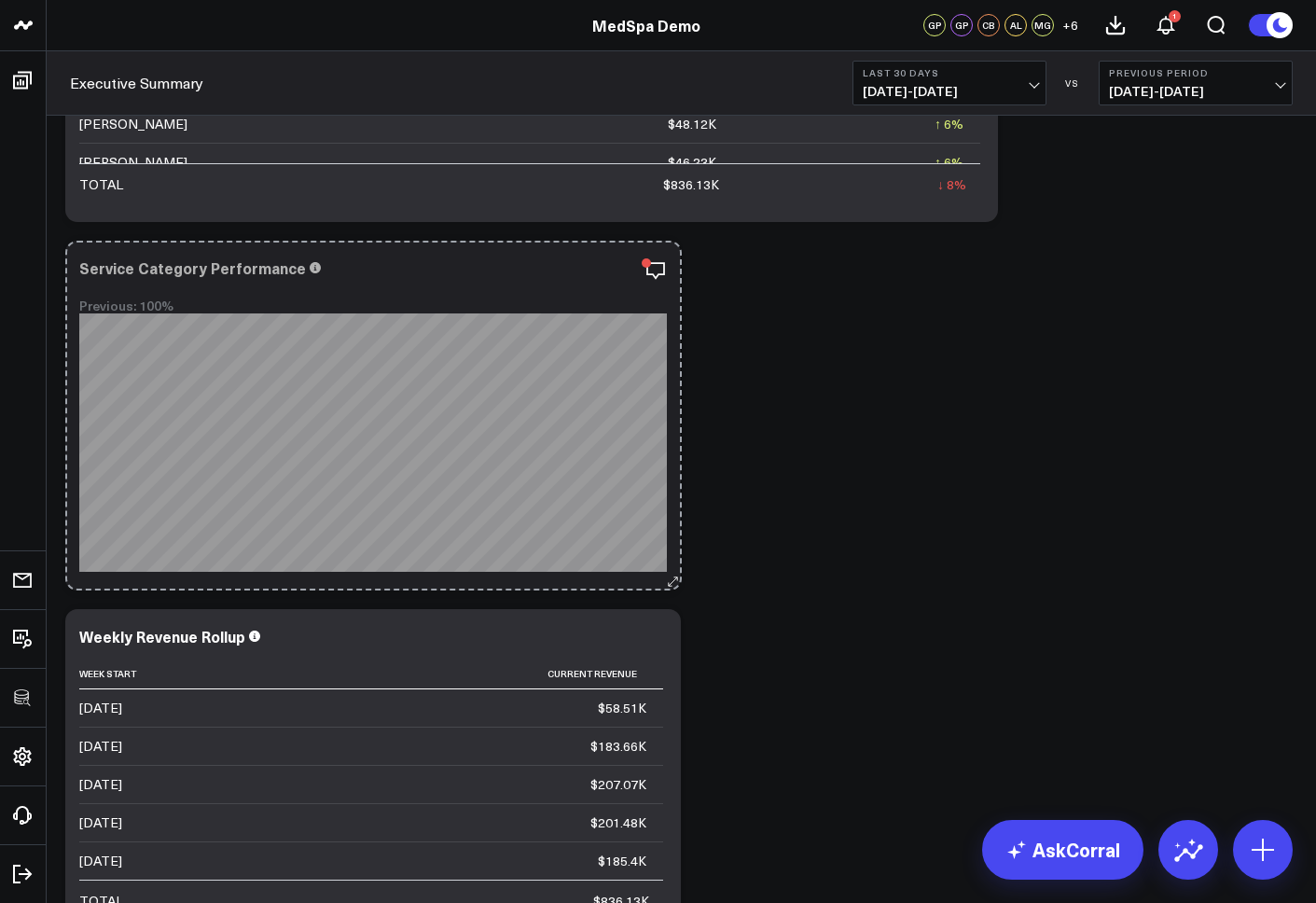
drag, startPoint x: 668, startPoint y: 583, endPoint x: 932, endPoint y: 587, distance: 264.0
click at [669, 578] on icon at bounding box center [672, 582] width 14 height 14
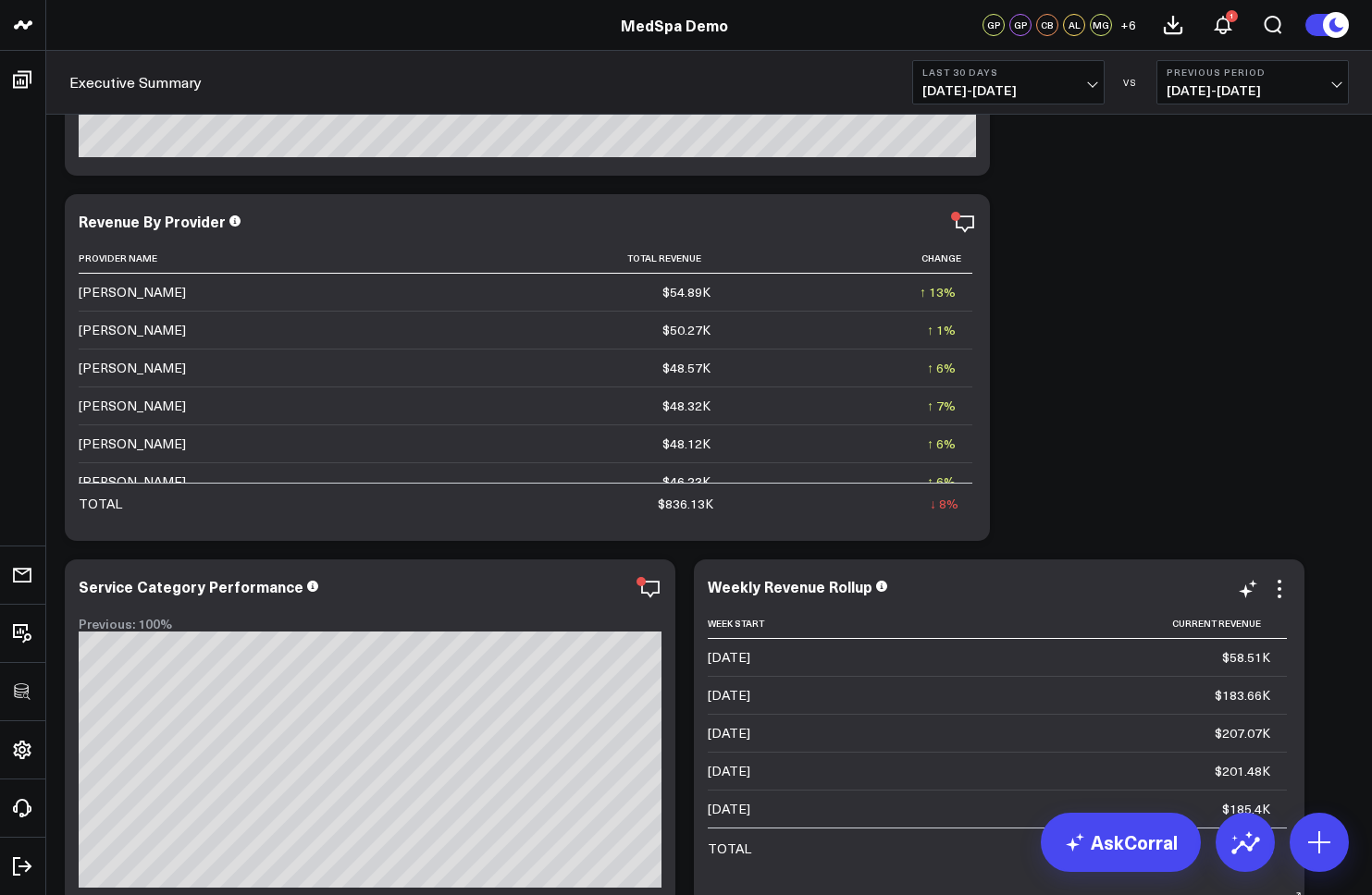
scroll to position [730, 0]
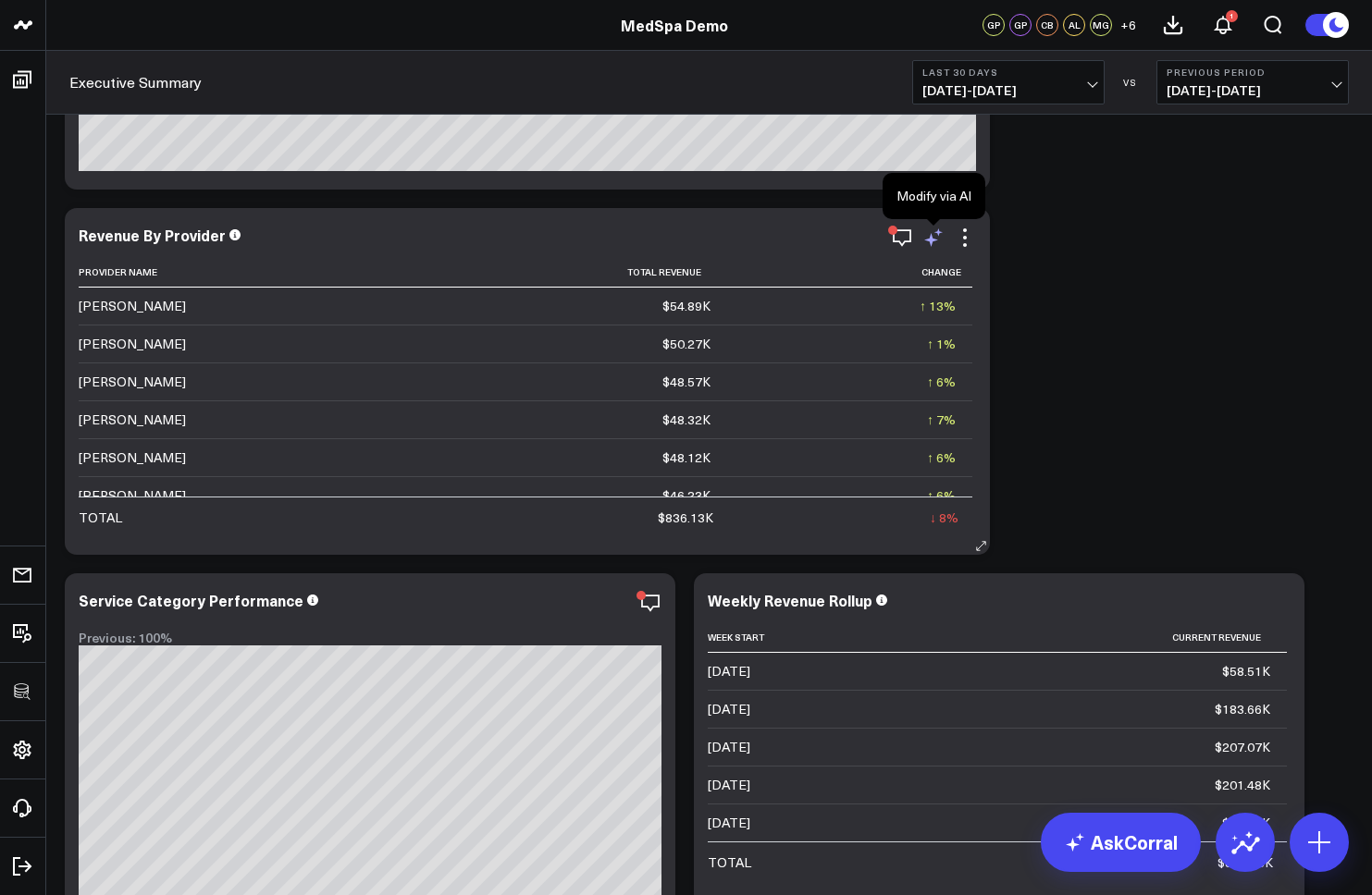
click at [931, 238] on icon at bounding box center [931, 240] width 14 height 14
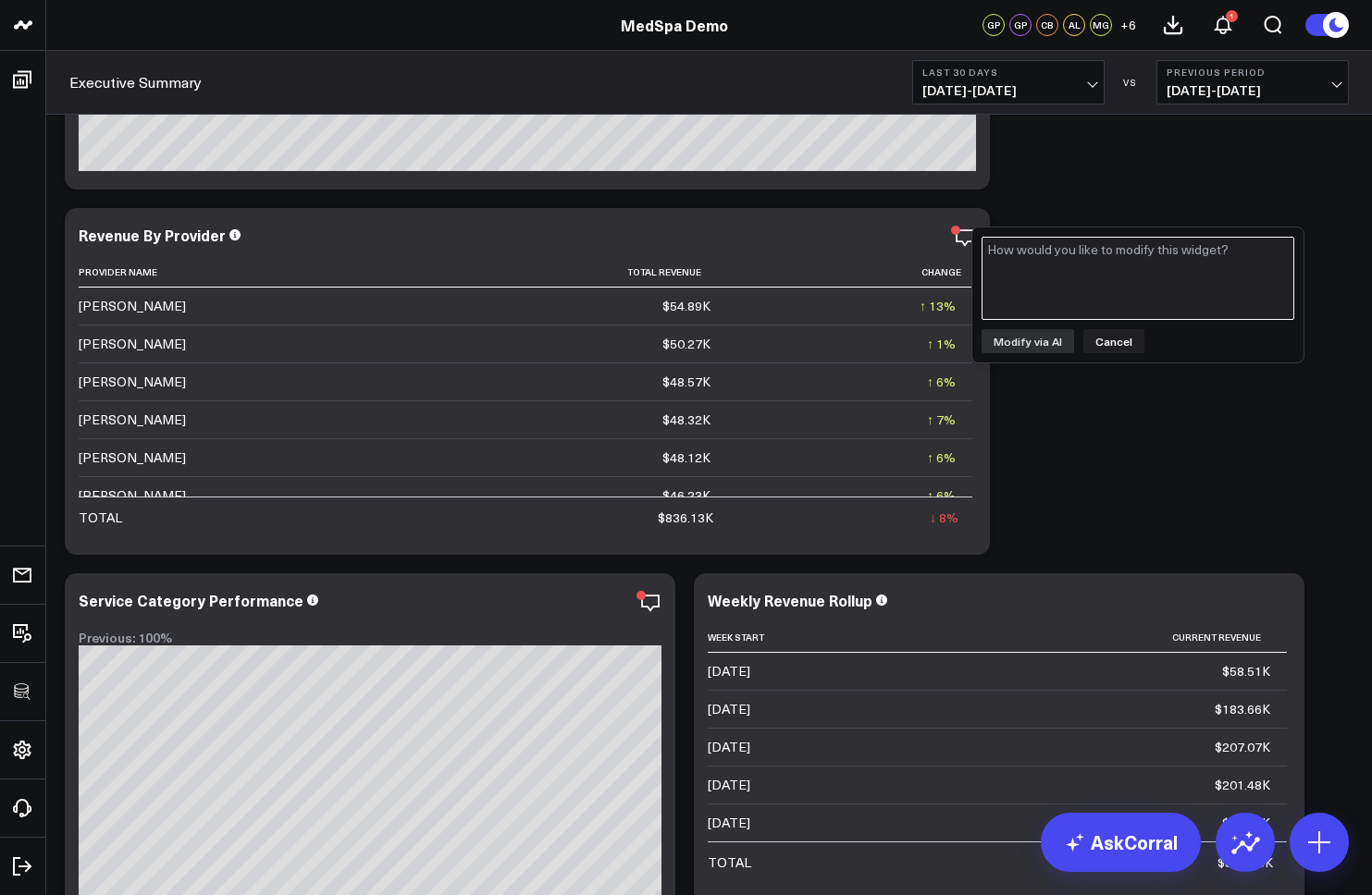
click at [1047, 251] on textarea at bounding box center [1138, 278] width 313 height 84
drag, startPoint x: 1143, startPoint y: 247, endPoint x: 962, endPoint y: 245, distance: 181.0
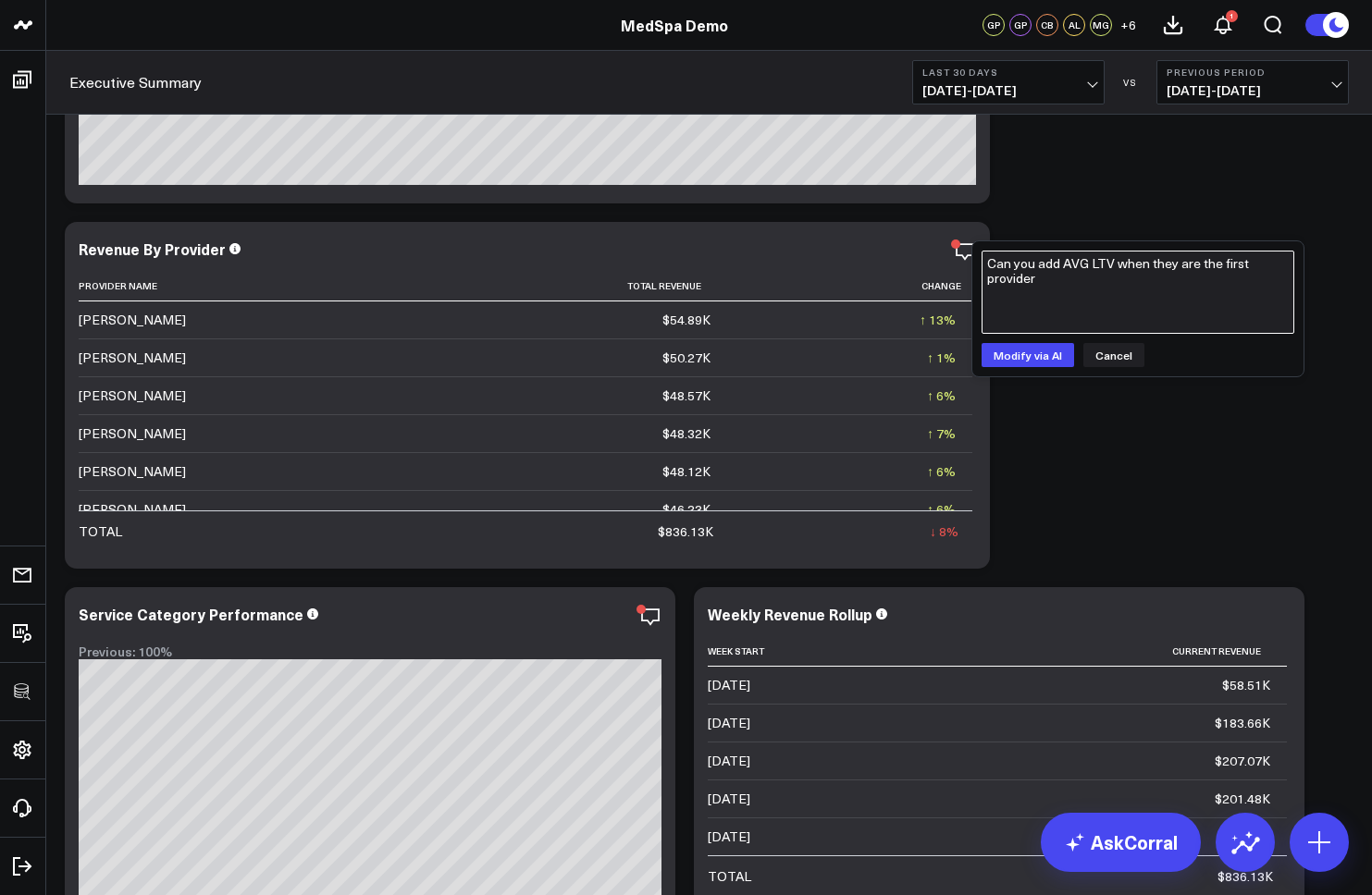
scroll to position [715, 0]
type textarea "Can you add AVG LTV when they are the first provider to see a patient"
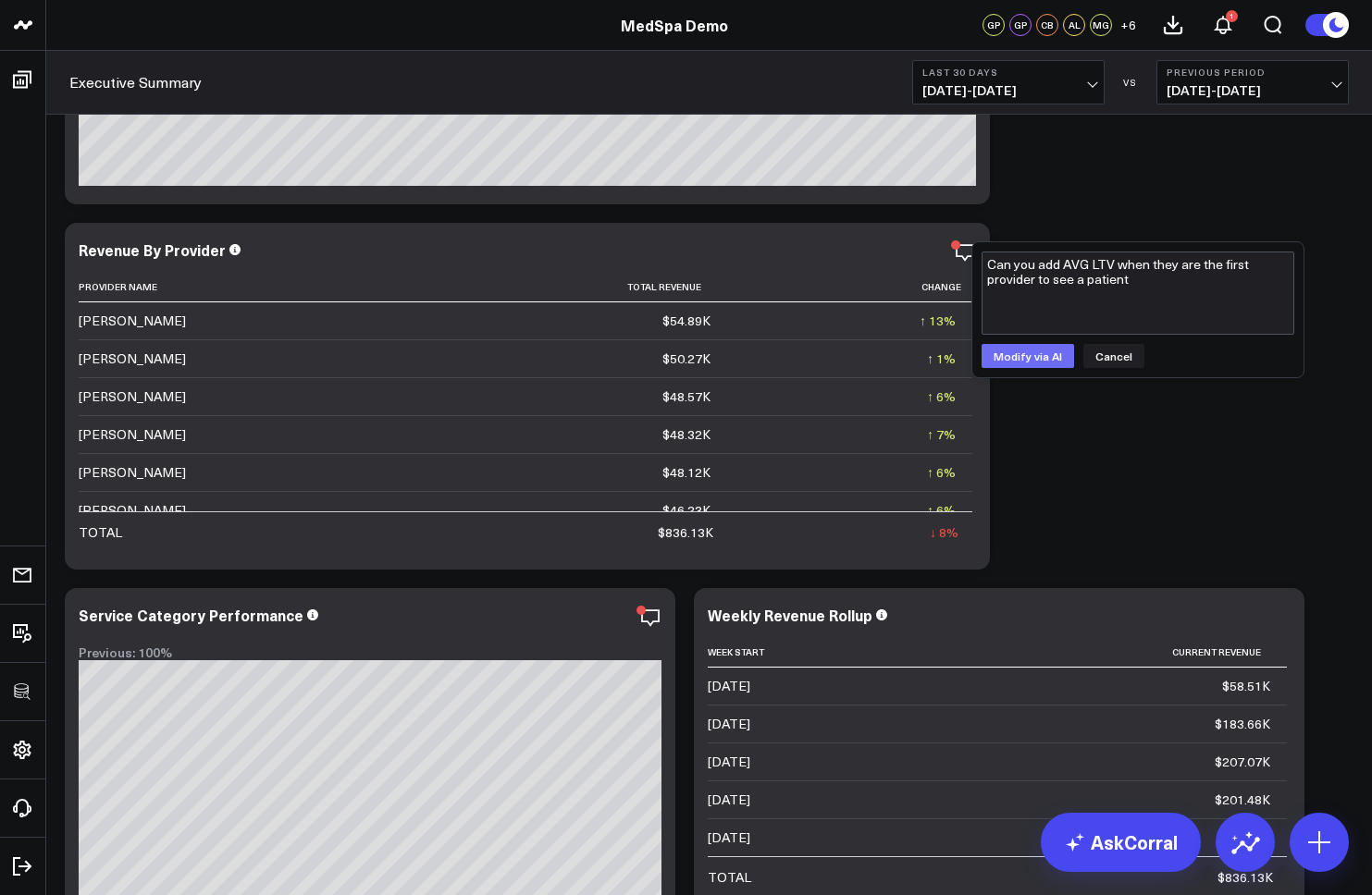
click at [1041, 357] on button "Modify via AI" at bounding box center [1028, 356] width 92 height 24
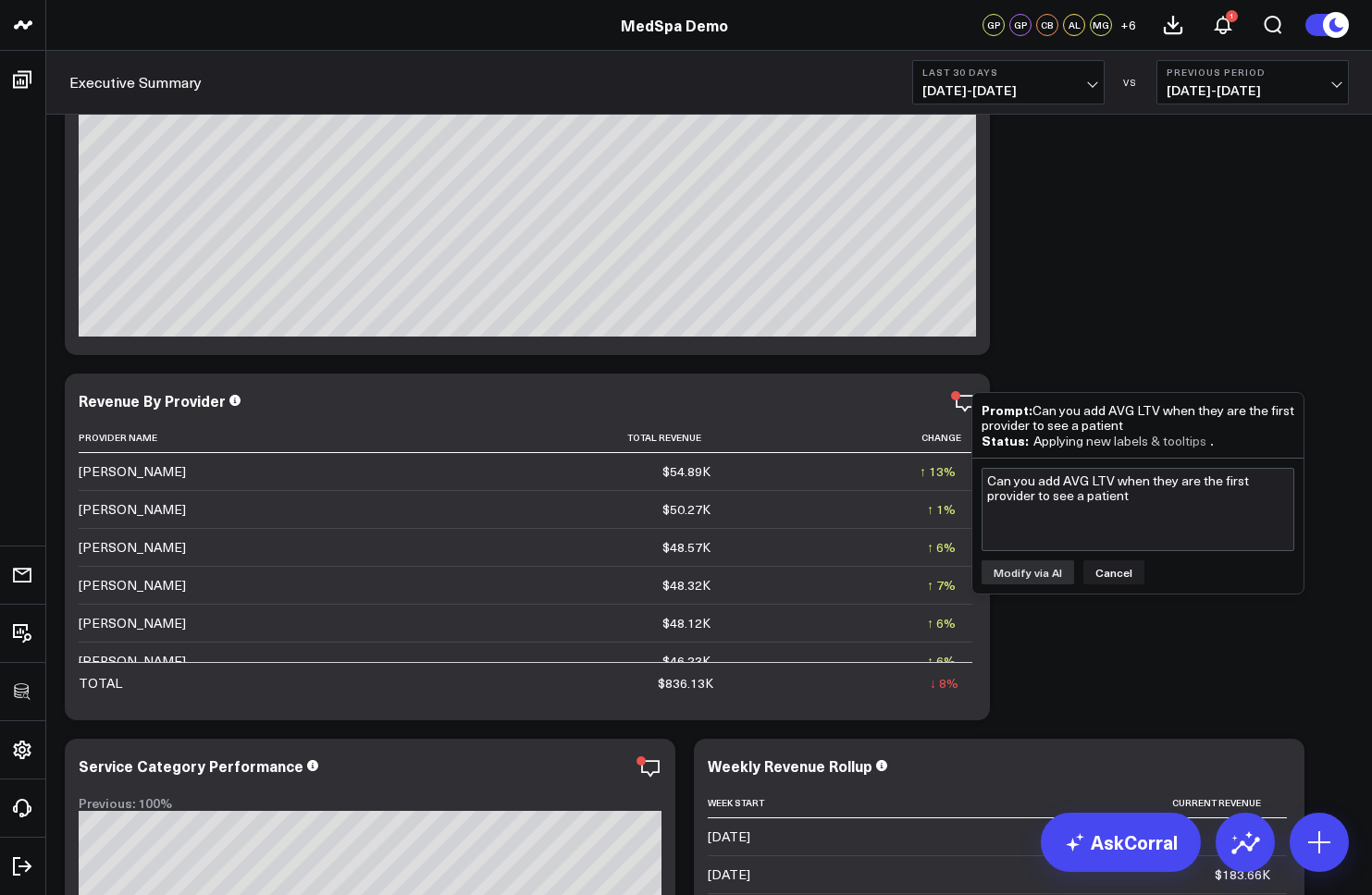
scroll to position [568, 0]
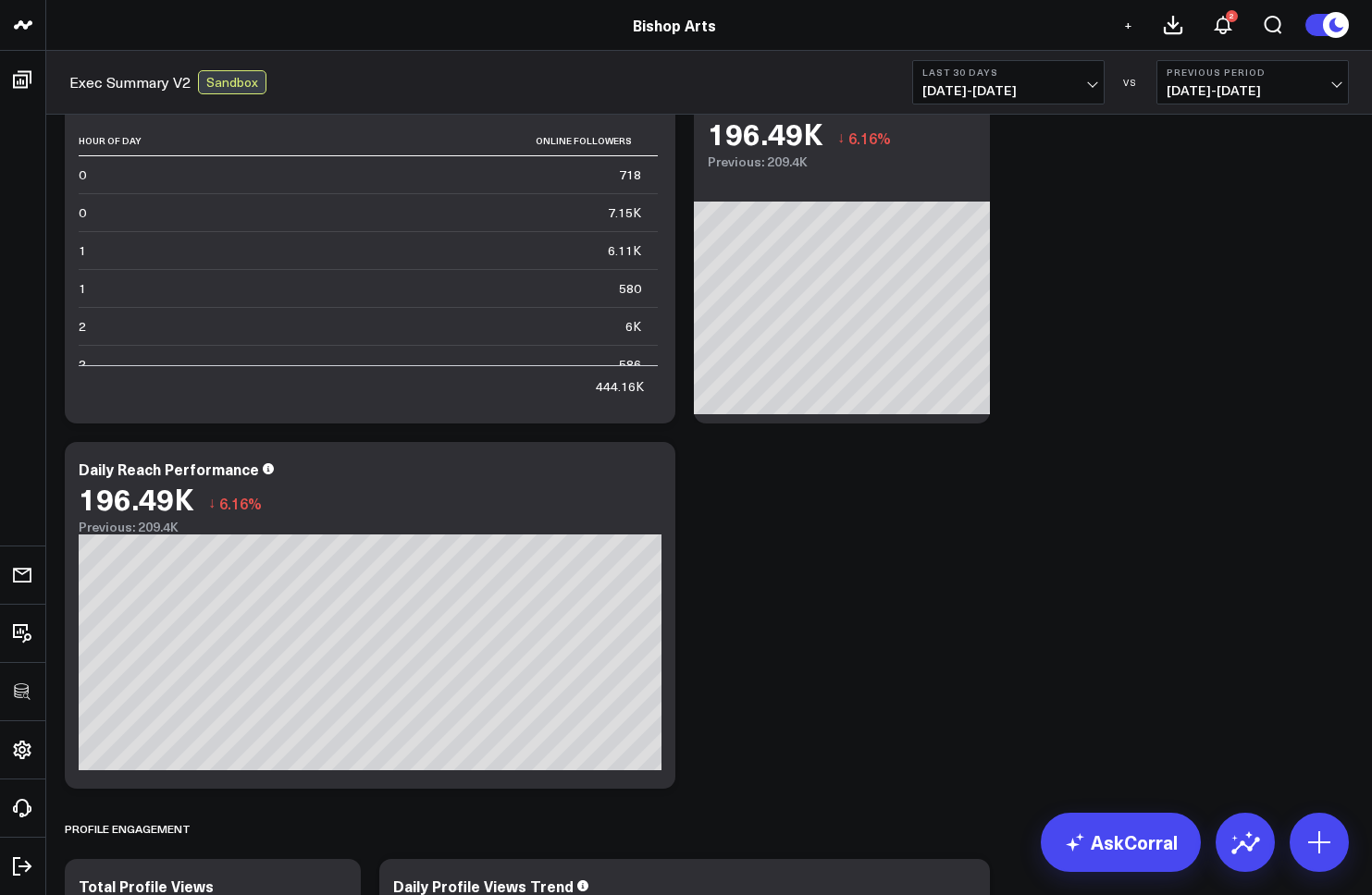
scroll to position [831, 0]
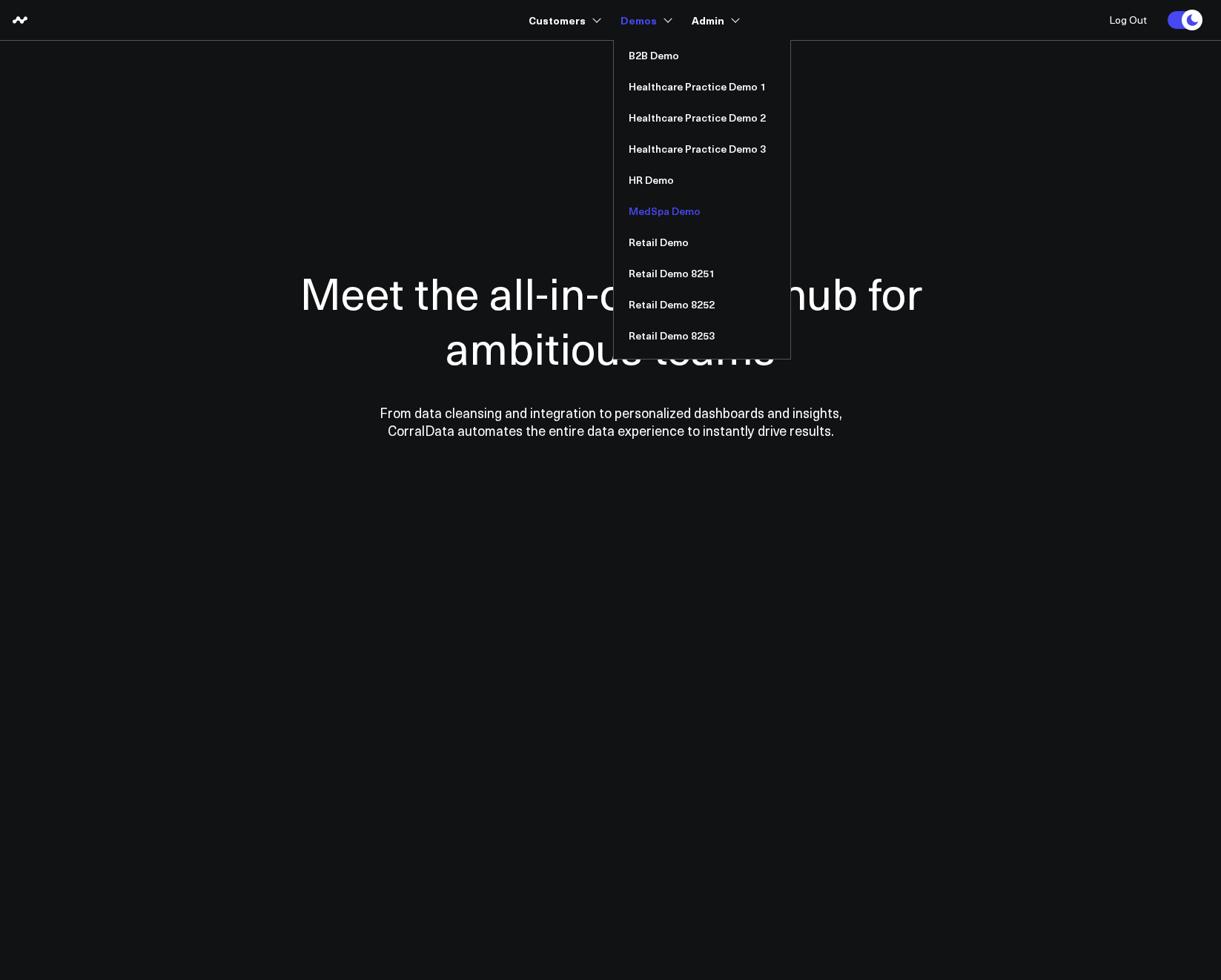
click at [680, 211] on link "MedSpa Demo" at bounding box center [702, 211] width 176 height 32
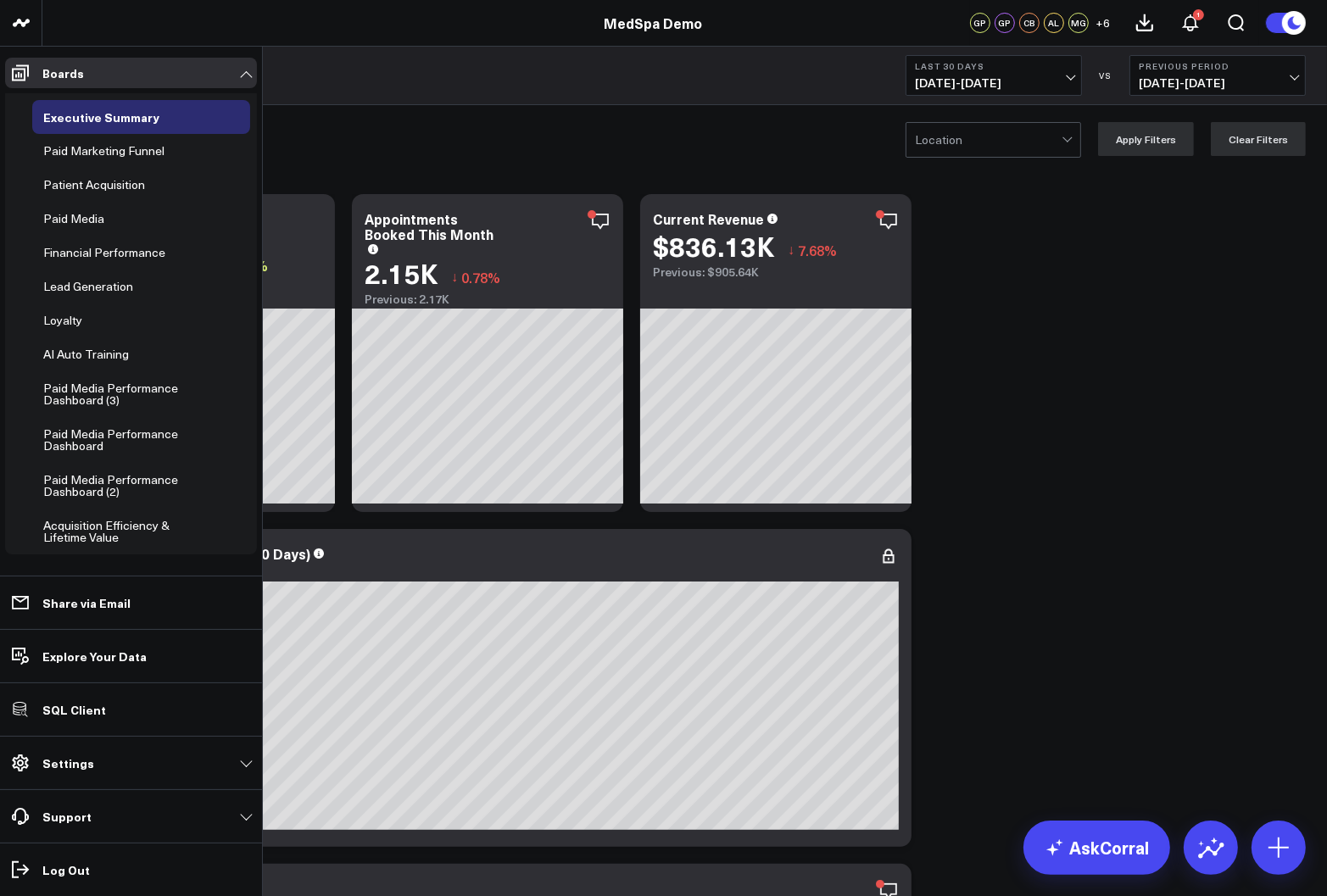
click at [33, 766] on span at bounding box center [21, 763] width 31 height 31
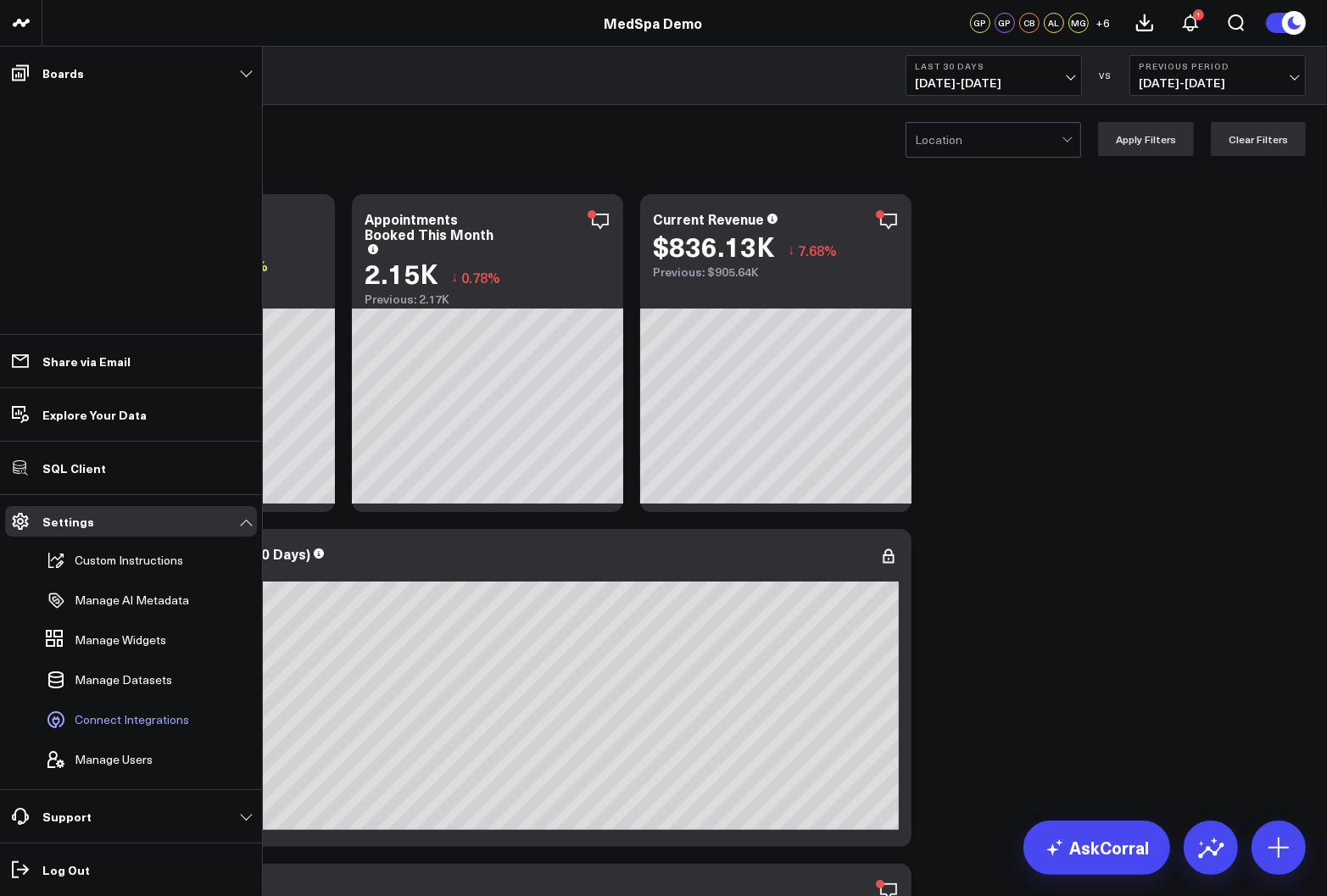
click at [108, 723] on span "Connect Integrations" at bounding box center [132, 720] width 114 height 14
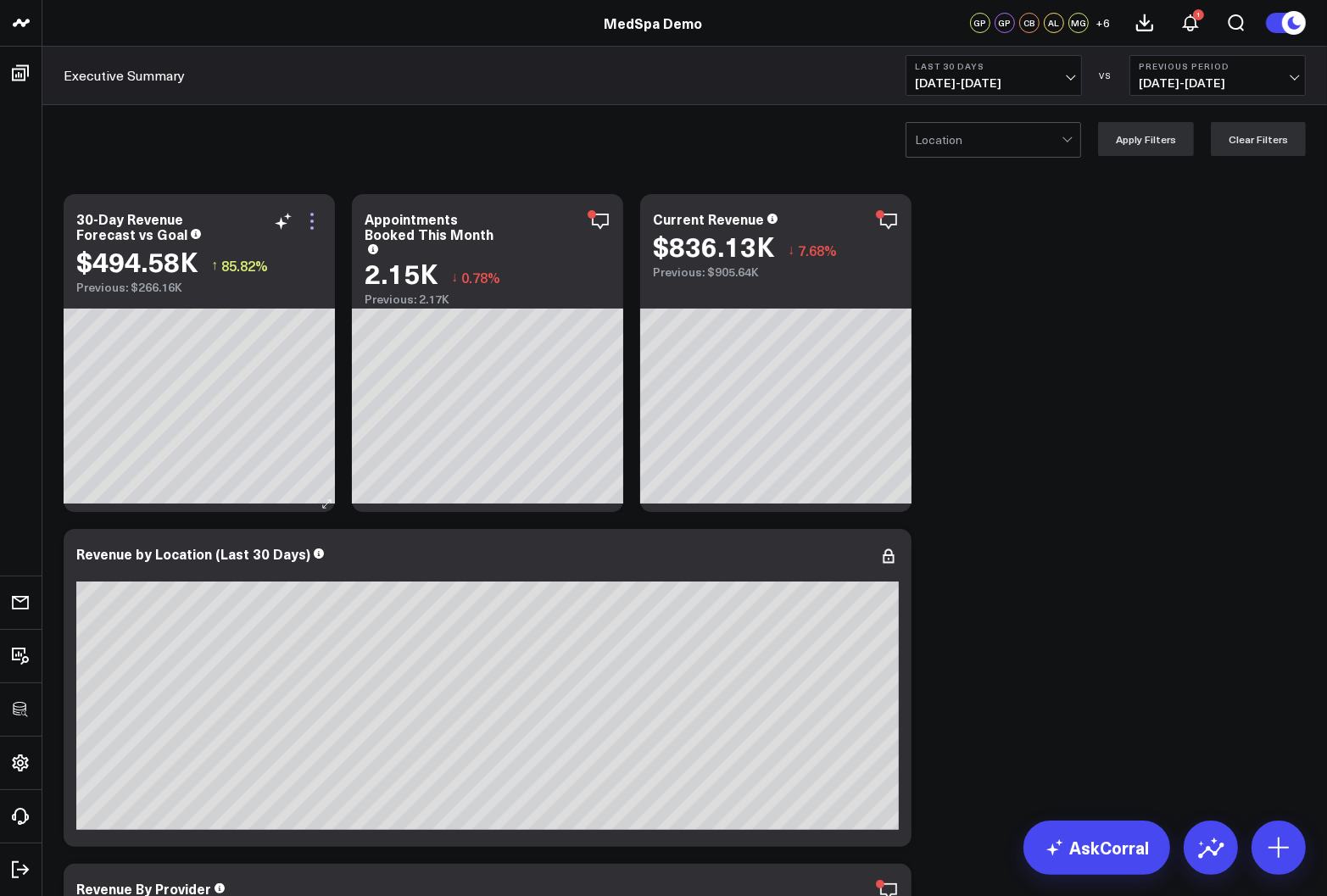
click at [312, 218] on icon at bounding box center [312, 221] width 21 height 21
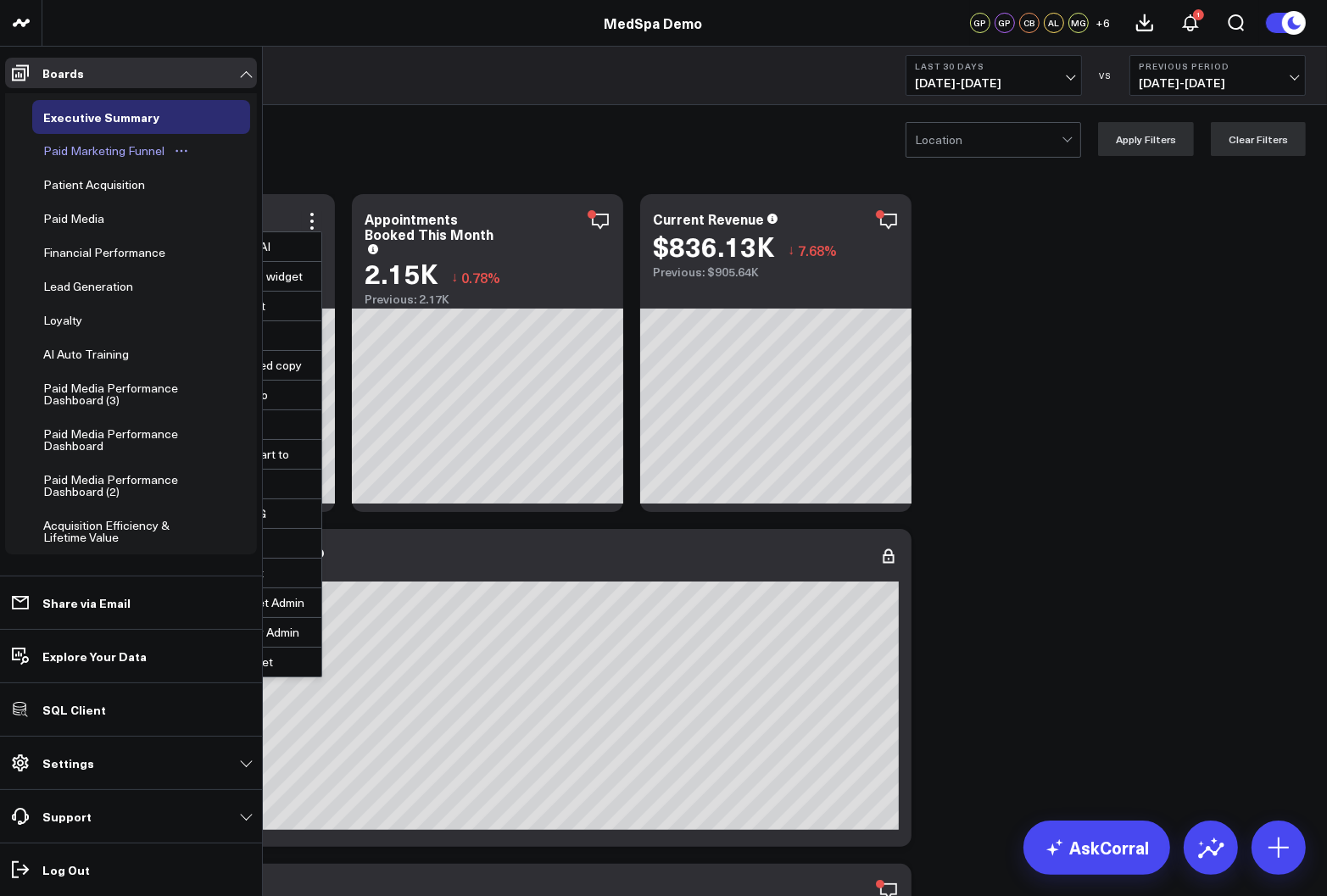
click at [98, 151] on div "Paid Marketing Funnel" at bounding box center [104, 150] width 130 height 21
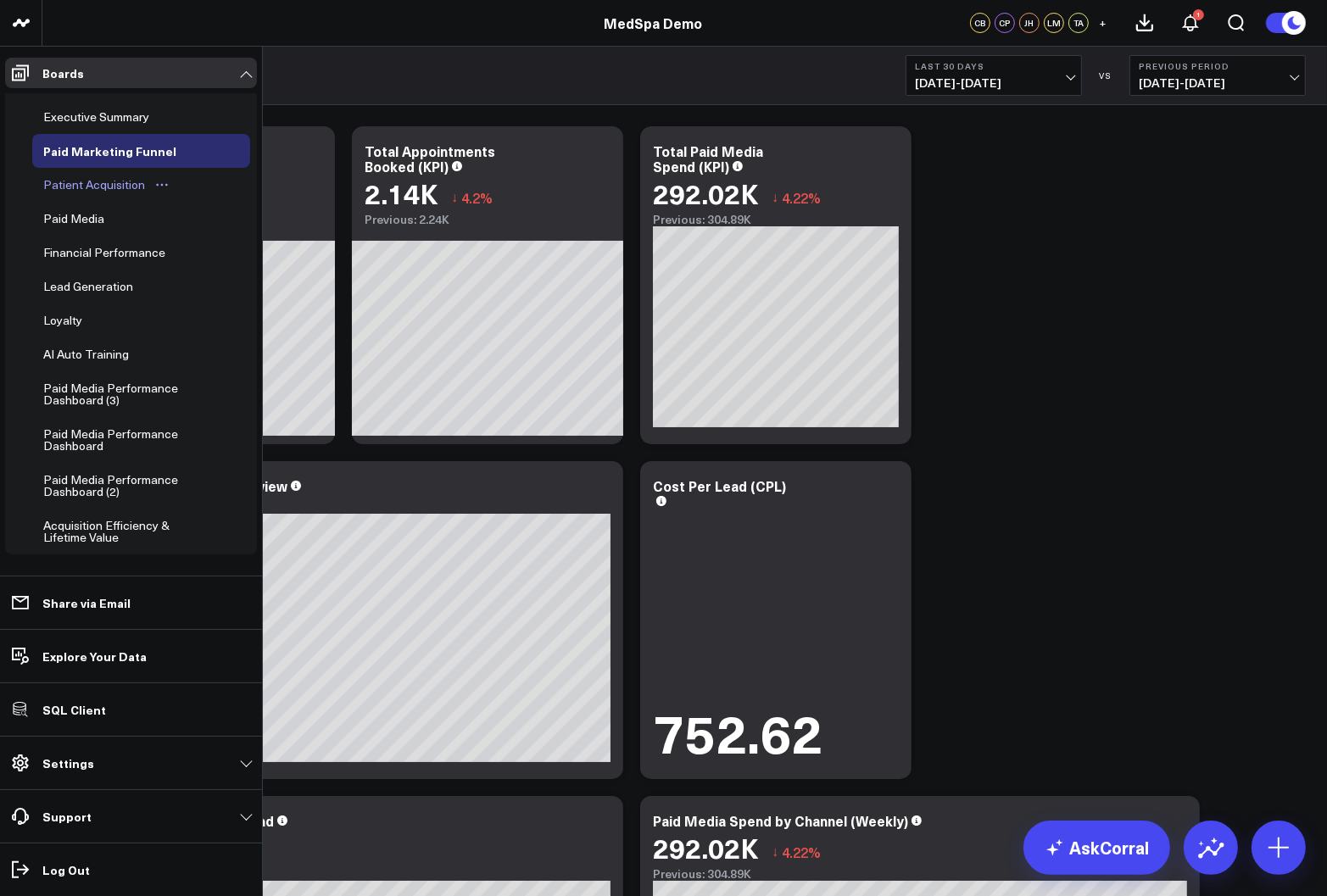
click at [79, 189] on div "Patient Acquisition" at bounding box center [94, 185] width 110 height 21
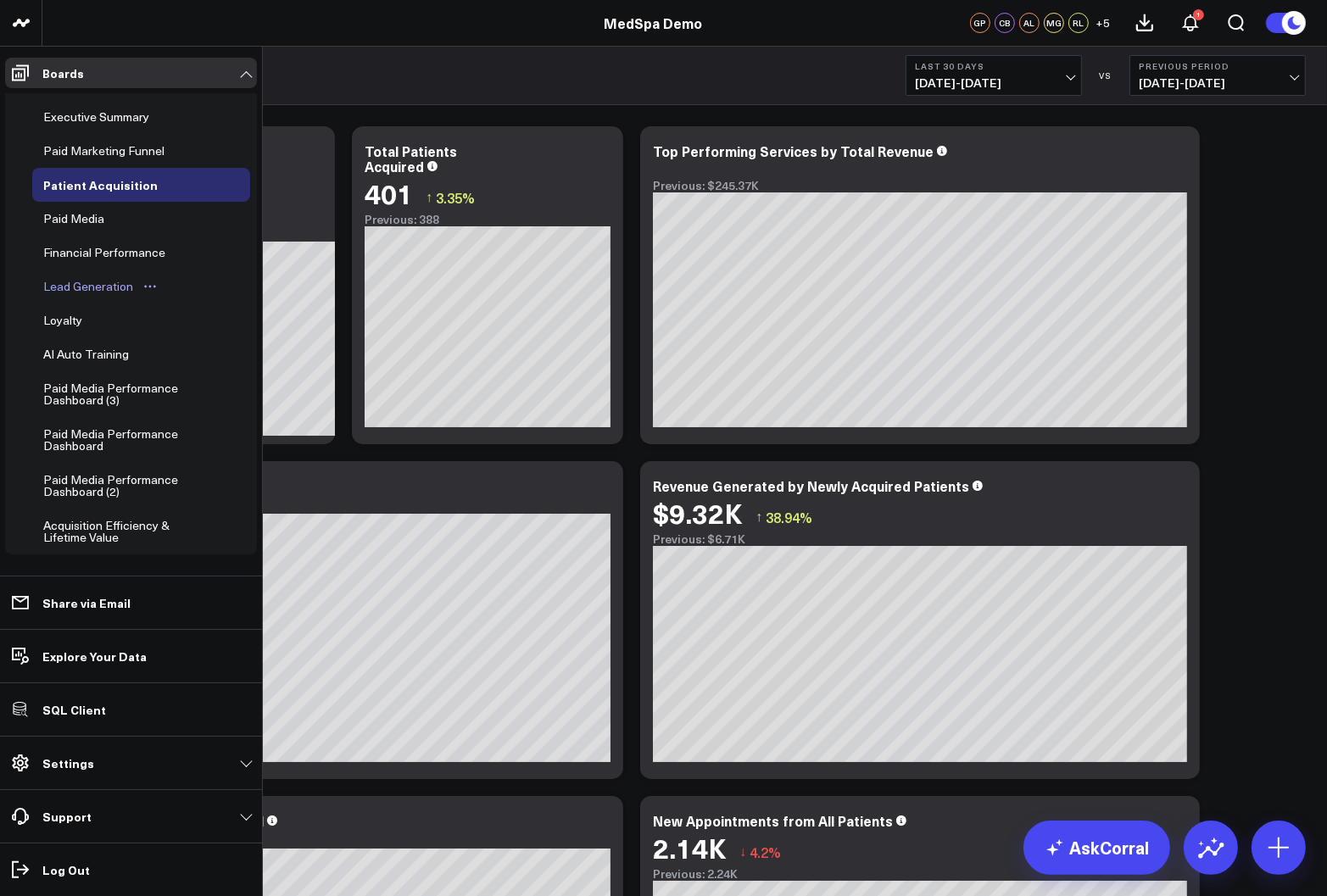
click at [81, 287] on div "Lead Generation" at bounding box center [87, 286] width 98 height 21
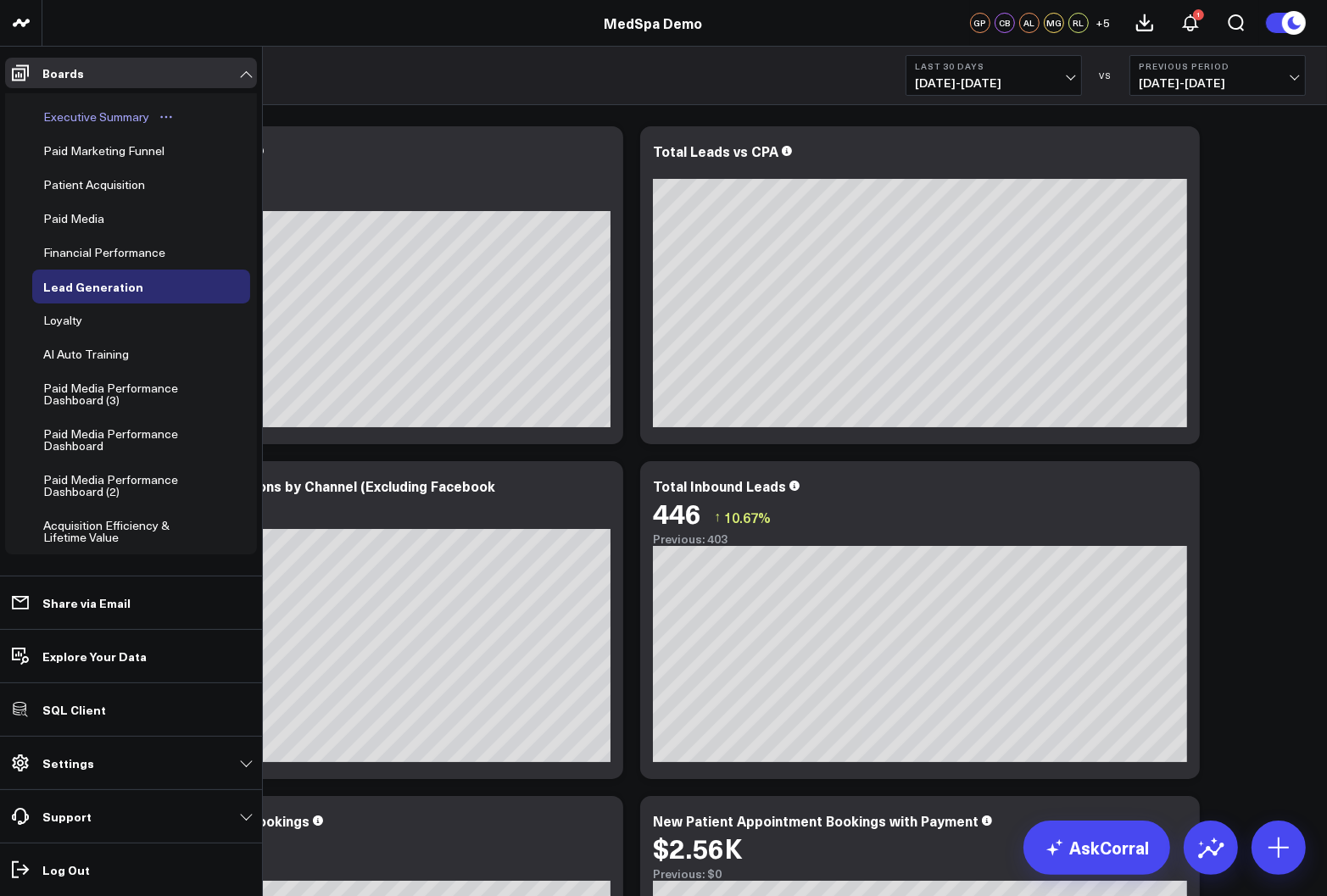
click at [63, 122] on div "Executive Summary" at bounding box center [95, 117] width 114 height 21
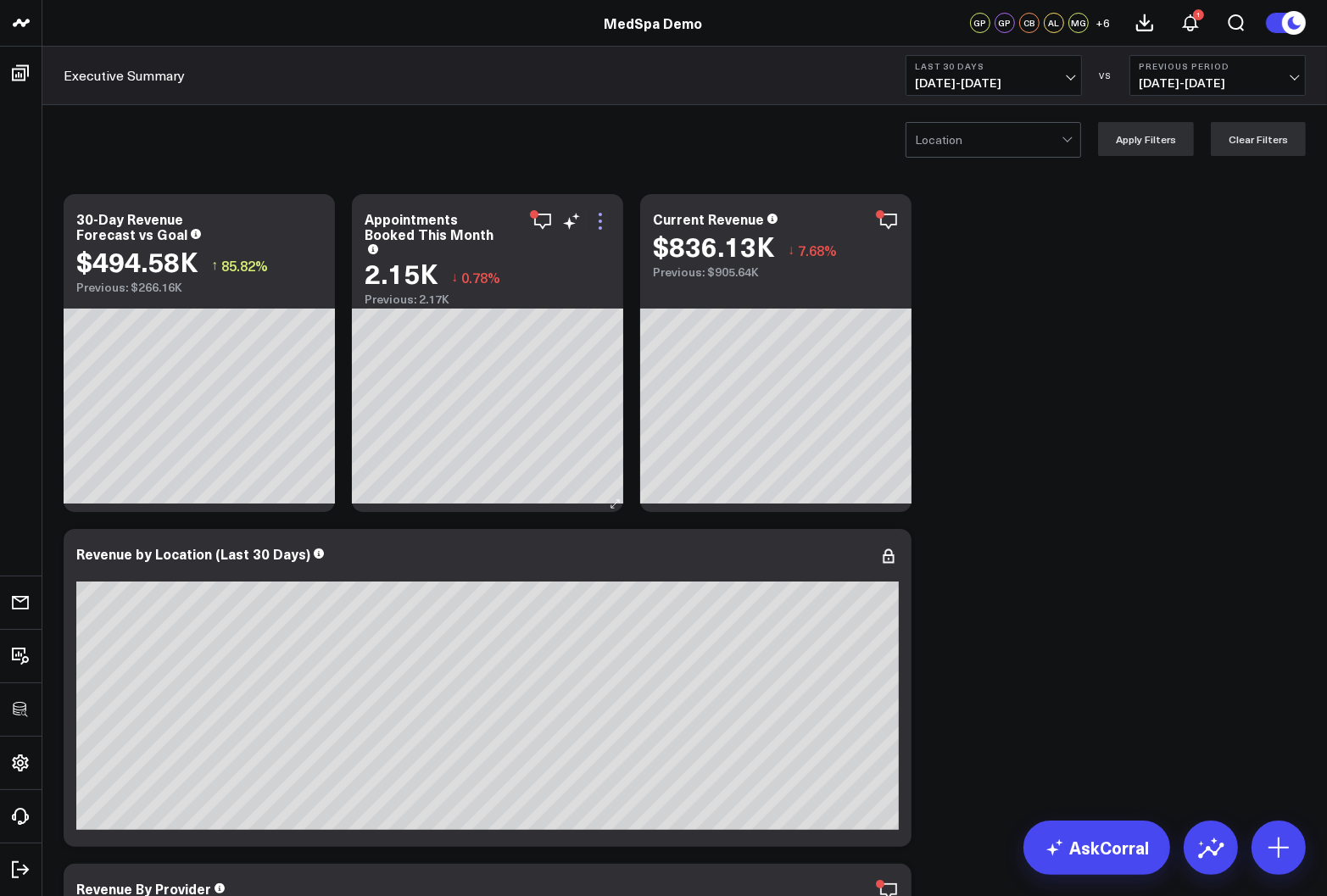
click at [603, 222] on icon at bounding box center [600, 221] width 21 height 21
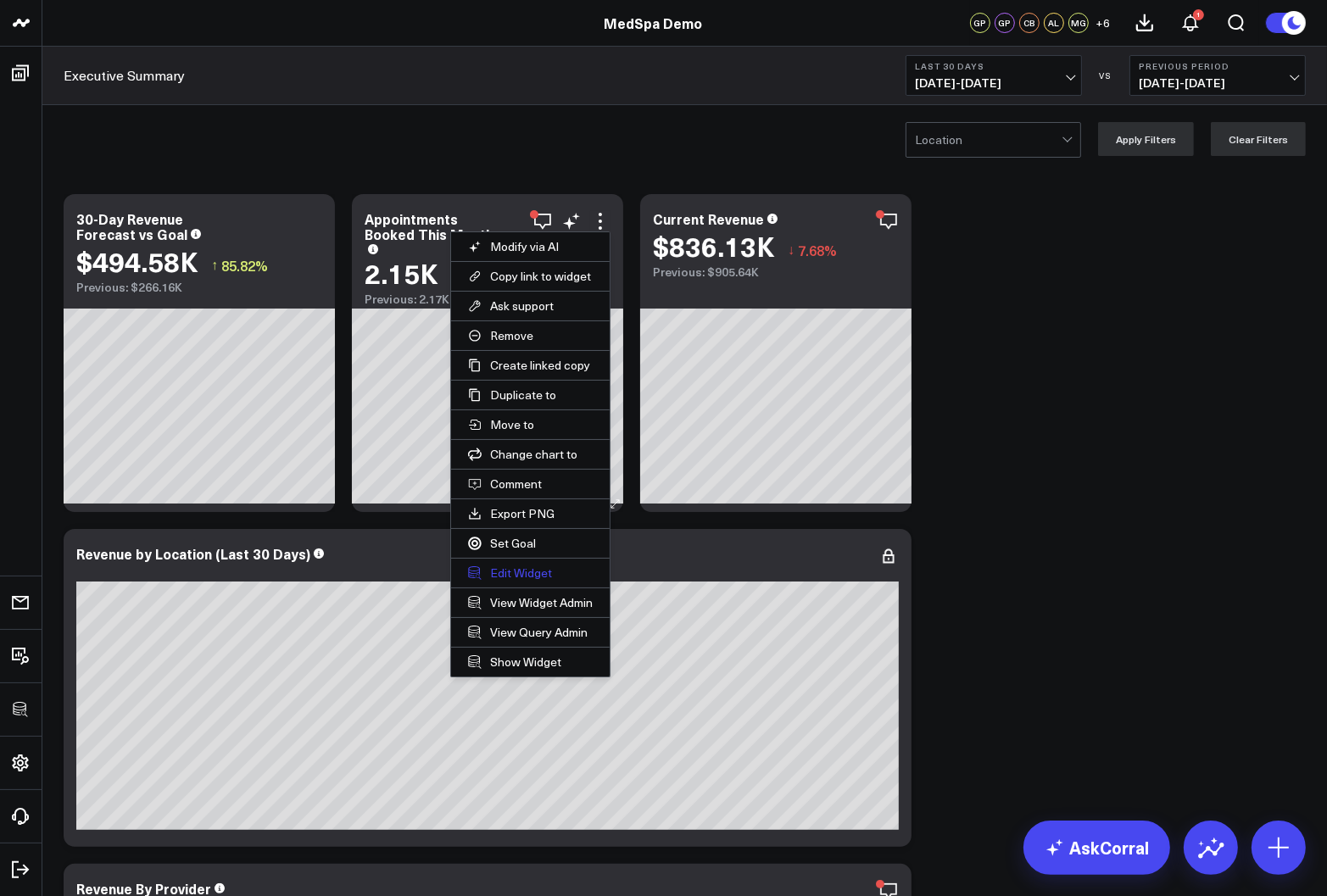
click at [527, 570] on button "Edit Widget" at bounding box center [531, 573] width 159 height 29
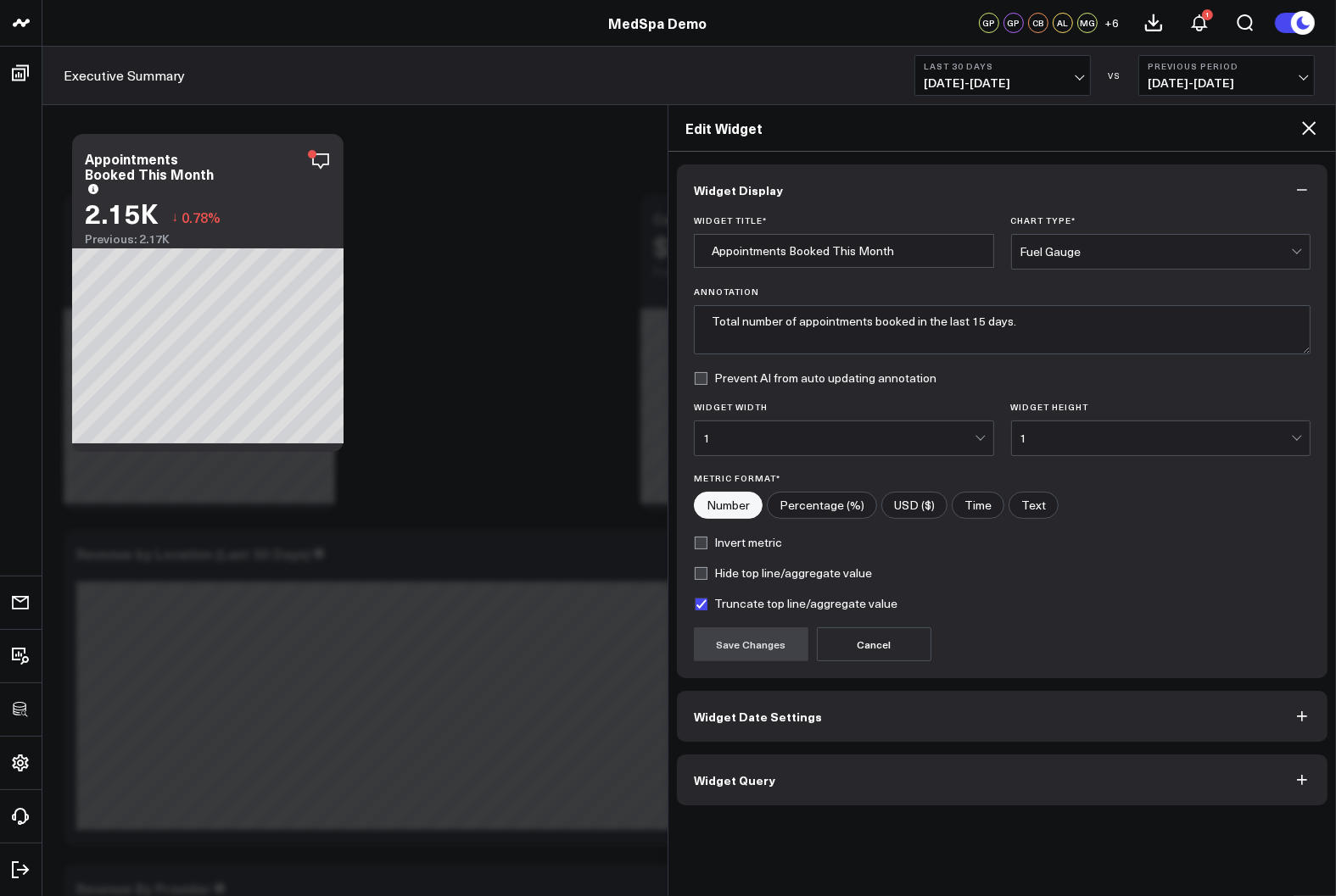
click at [819, 803] on div "Widget Display Widget Title * Appointments Booked This Month Chart Type * Fuel …" at bounding box center [1002, 523] width 668 height 744
click at [818, 783] on button "Widget Query" at bounding box center [1002, 780] width 650 height 50
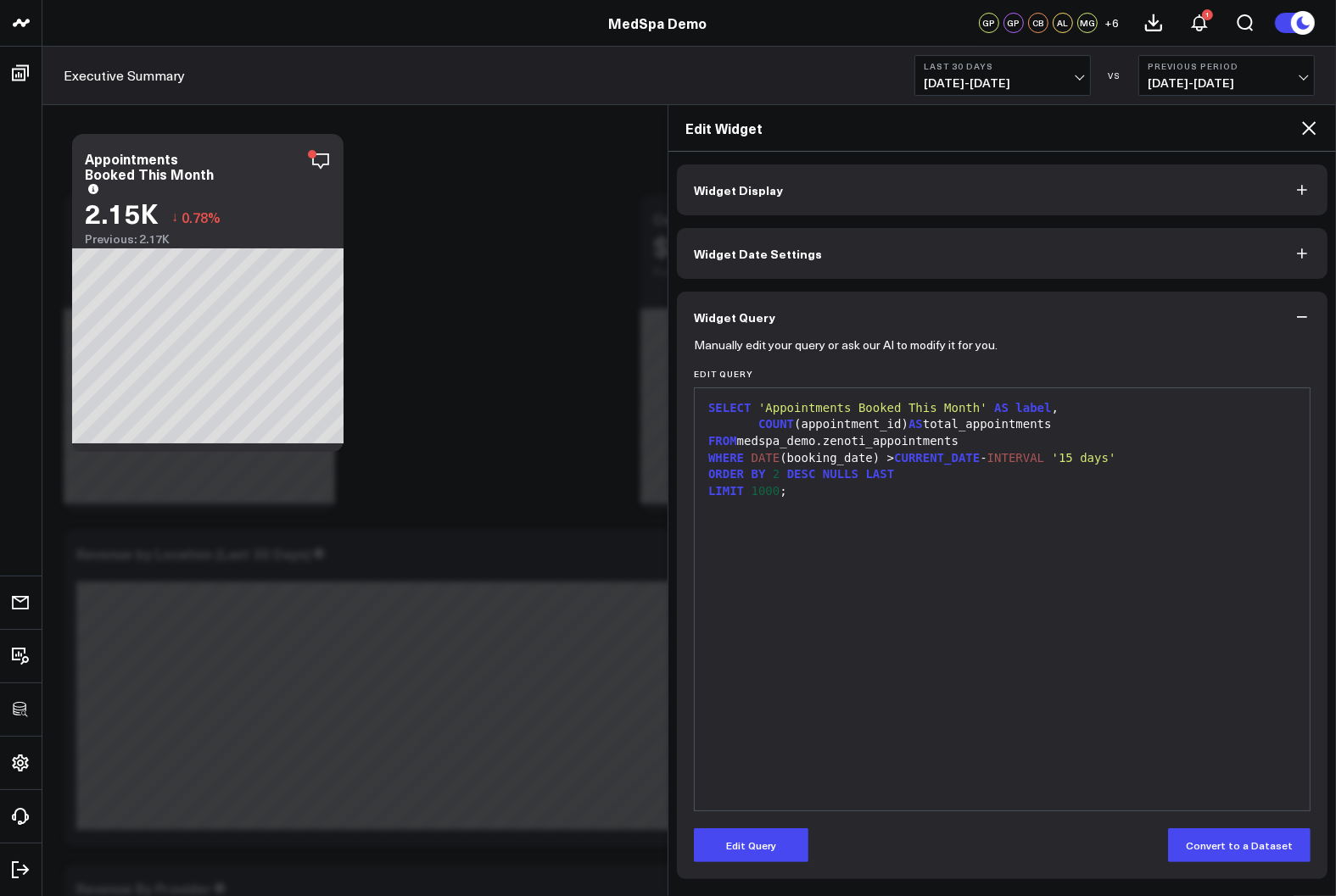
click at [1311, 126] on icon at bounding box center [1308, 128] width 21 height 21
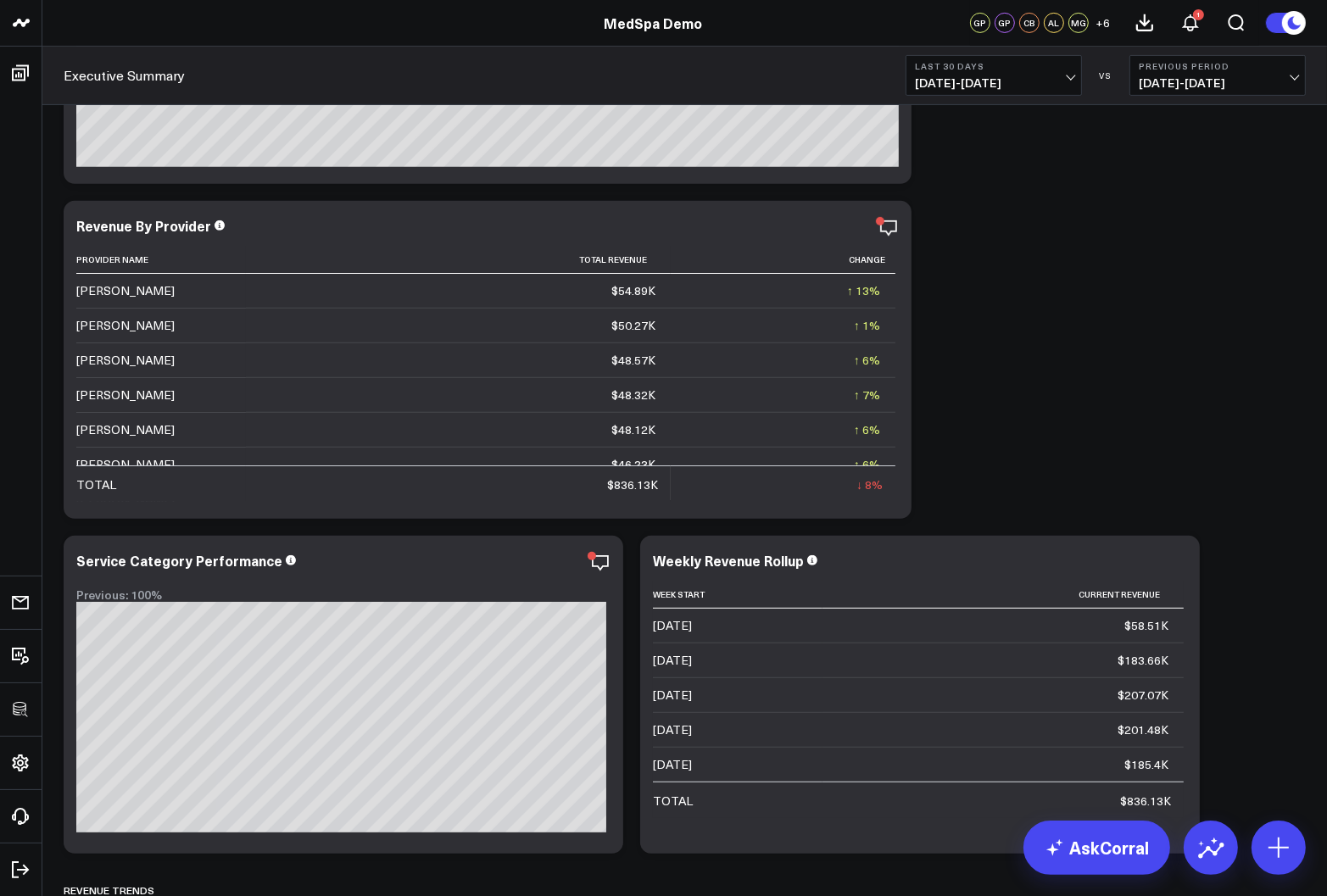
scroll to position [763, 0]
